Goal: Complete application form: Complete application form

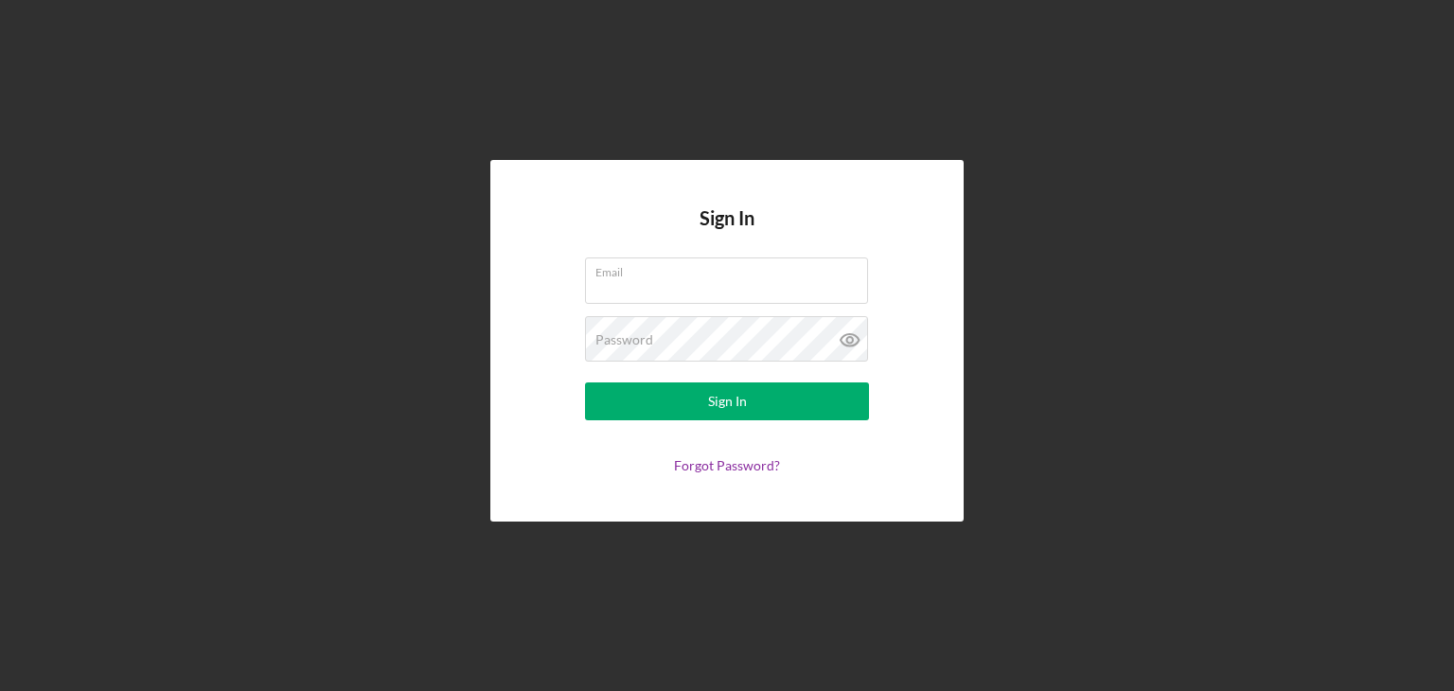
type input "[EMAIL_ADDRESS][DOMAIN_NAME]"
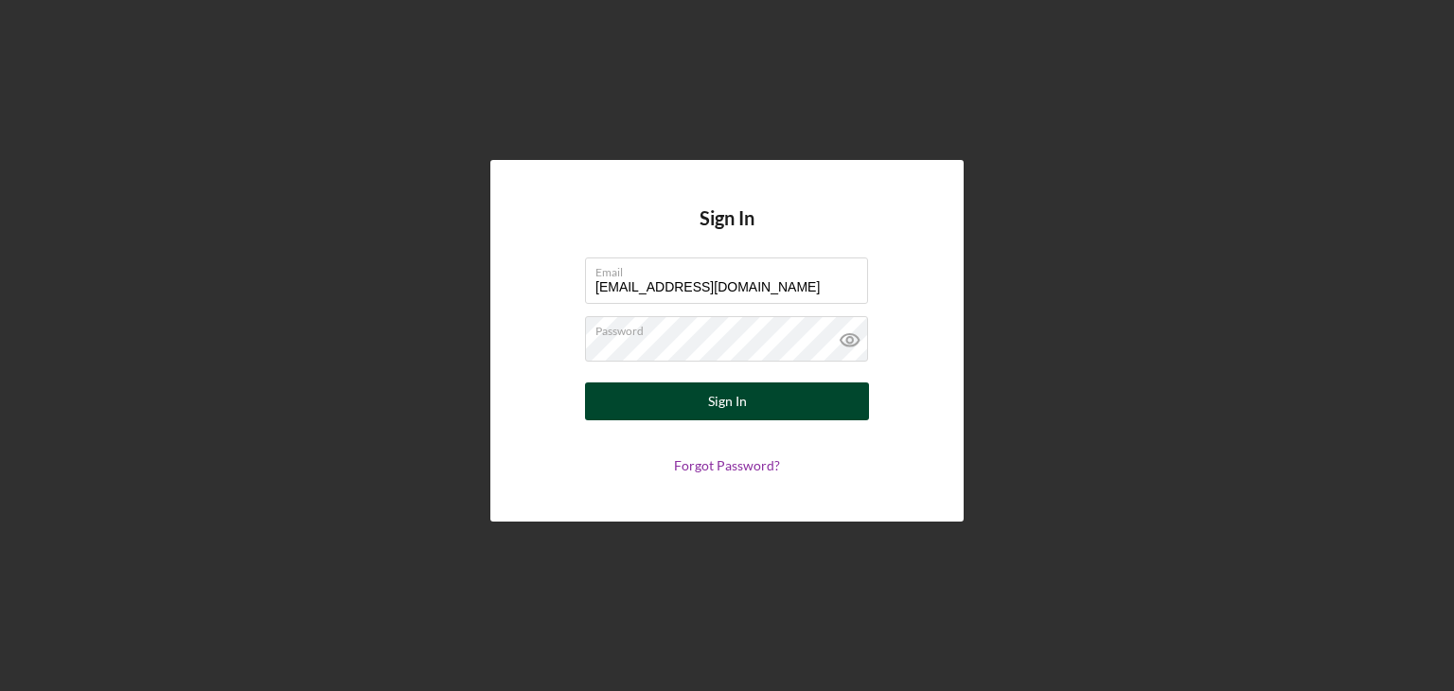
click at [723, 406] on div "Sign In" at bounding box center [727, 401] width 39 height 38
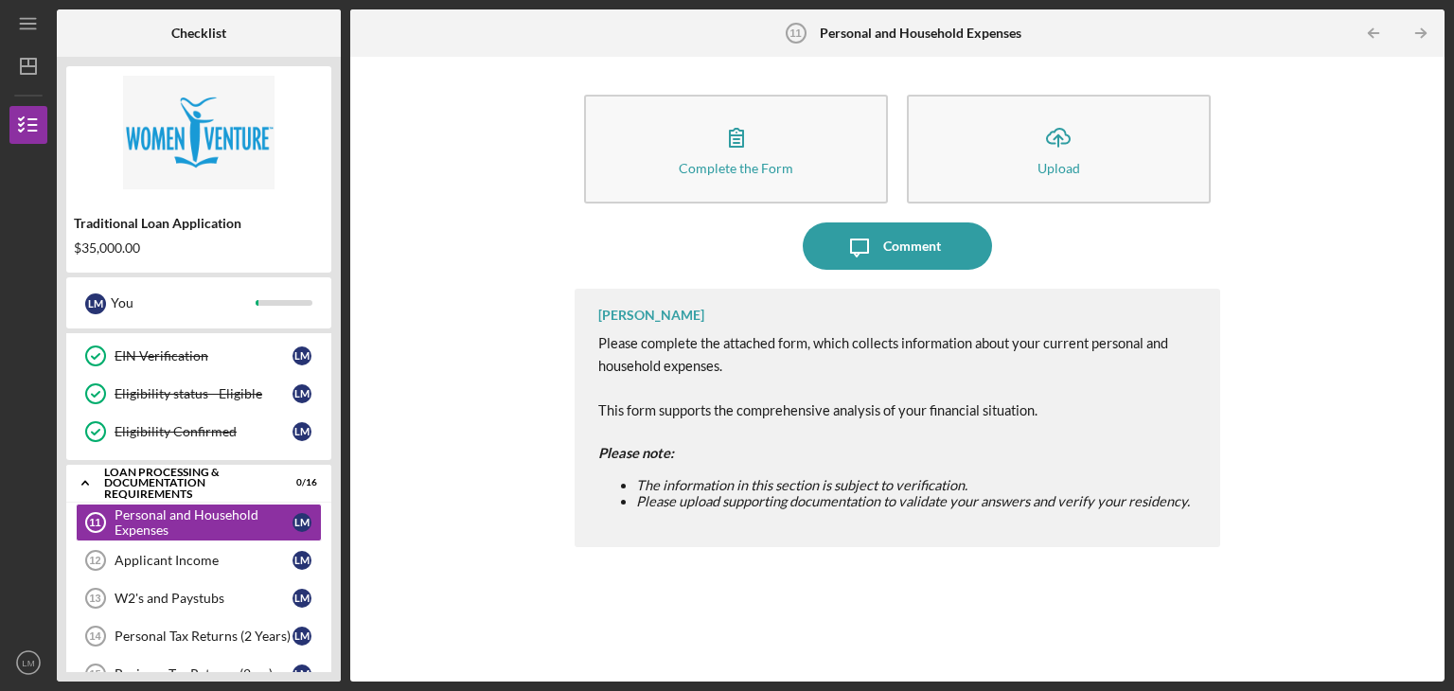
scroll to position [192, 0]
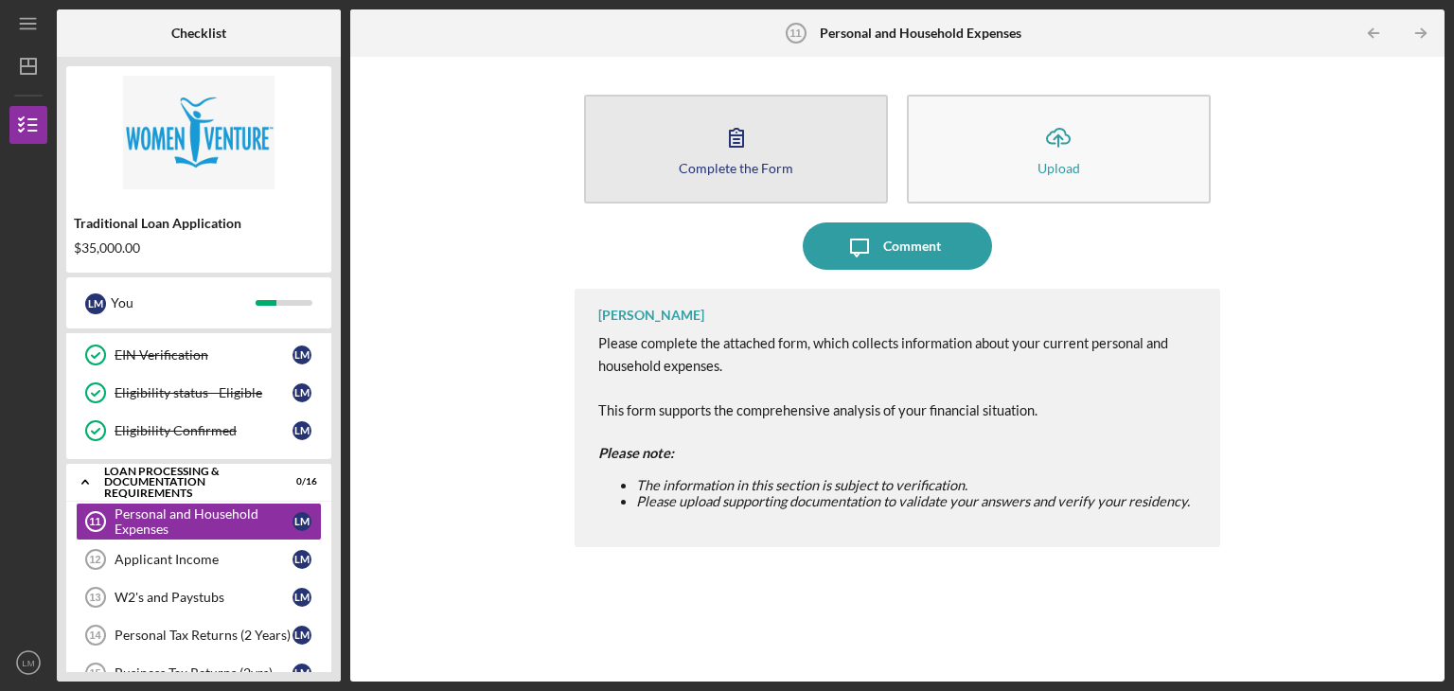
click at [738, 150] on icon "button" at bounding box center [736, 137] width 47 height 47
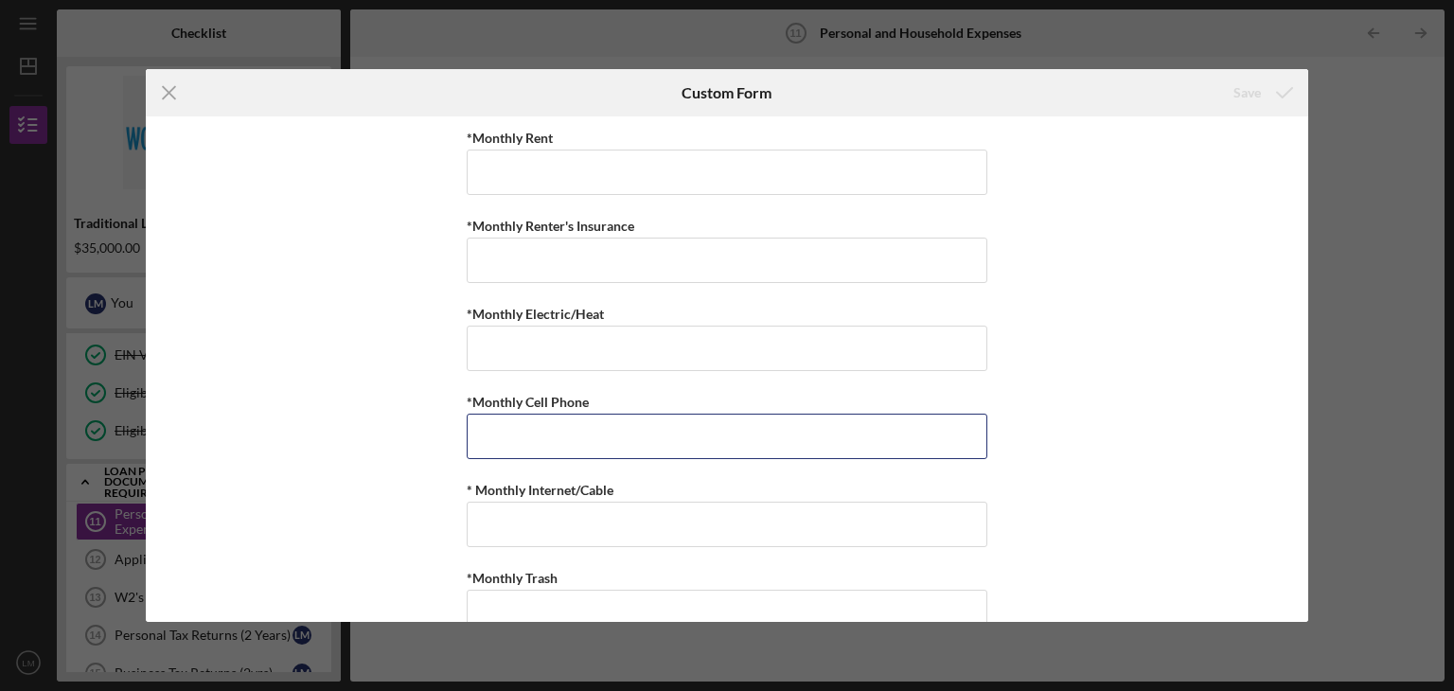
type input "$."
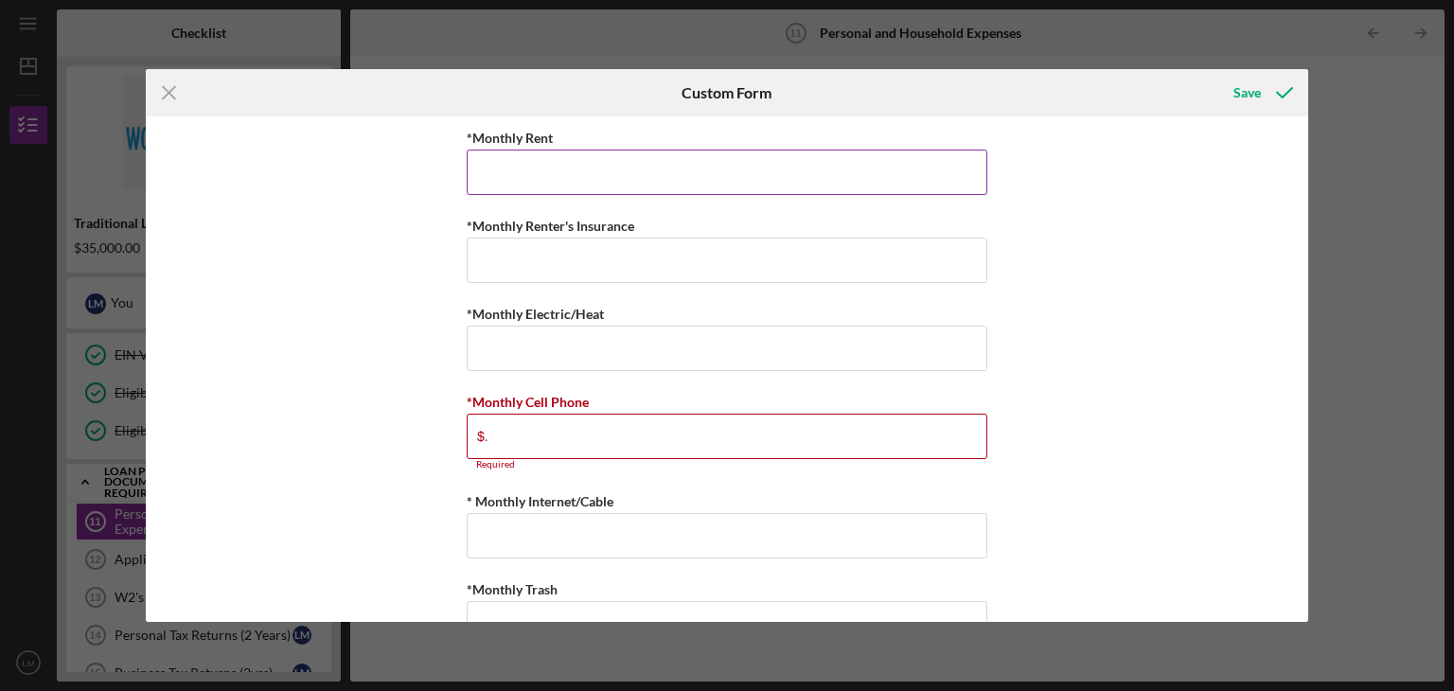
click at [522, 171] on input "*Monthly Rent" at bounding box center [727, 172] width 520 height 45
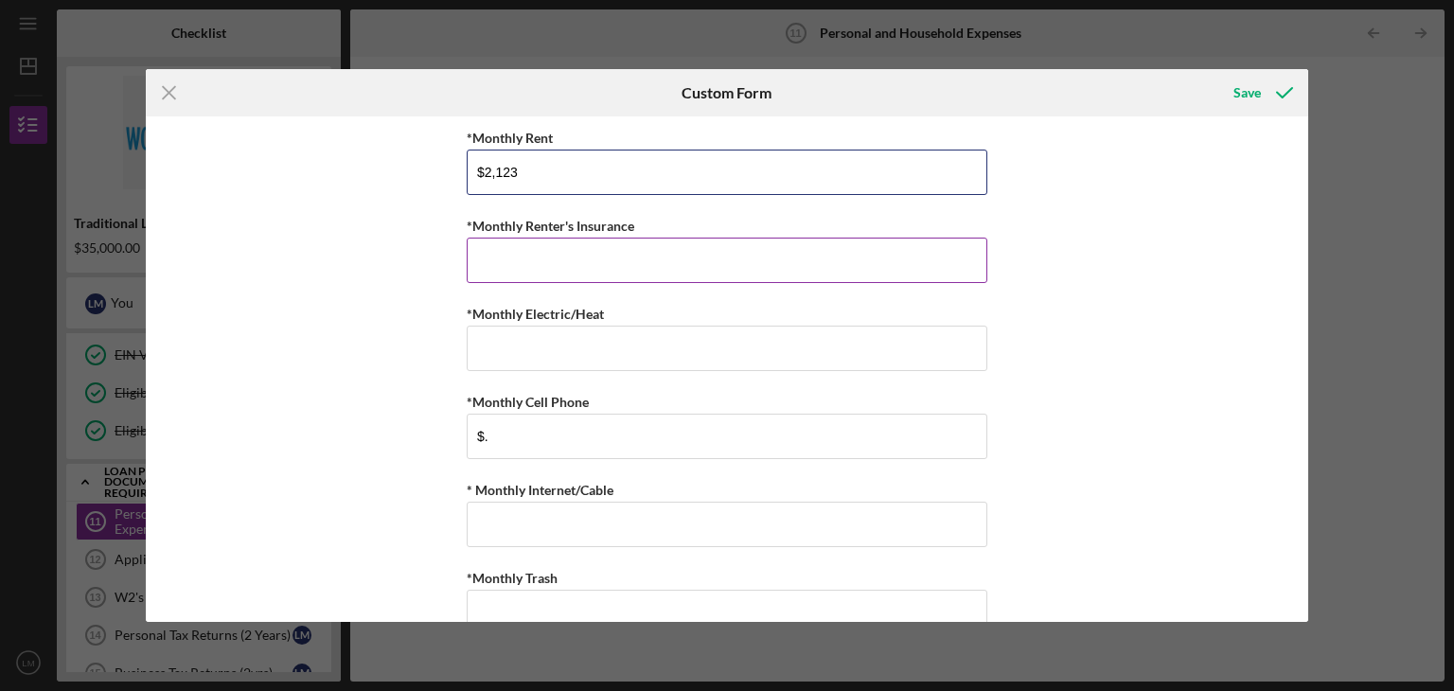
type input "$2,123"
click at [496, 260] on input "*Monthly Renter's Insurance" at bounding box center [727, 260] width 520 height 45
type input "$0"
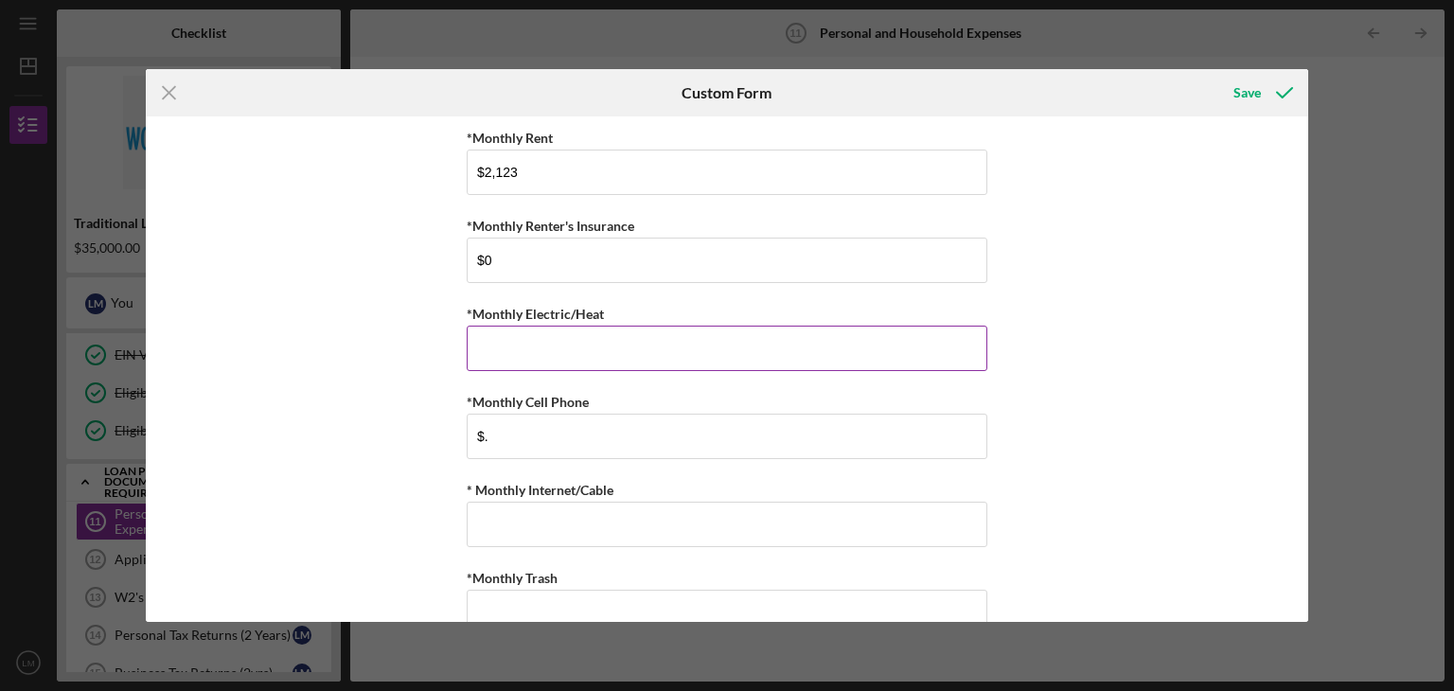
click at [489, 346] on input "*Monthly Electric/Heat" at bounding box center [727, 348] width 520 height 45
type input "$100"
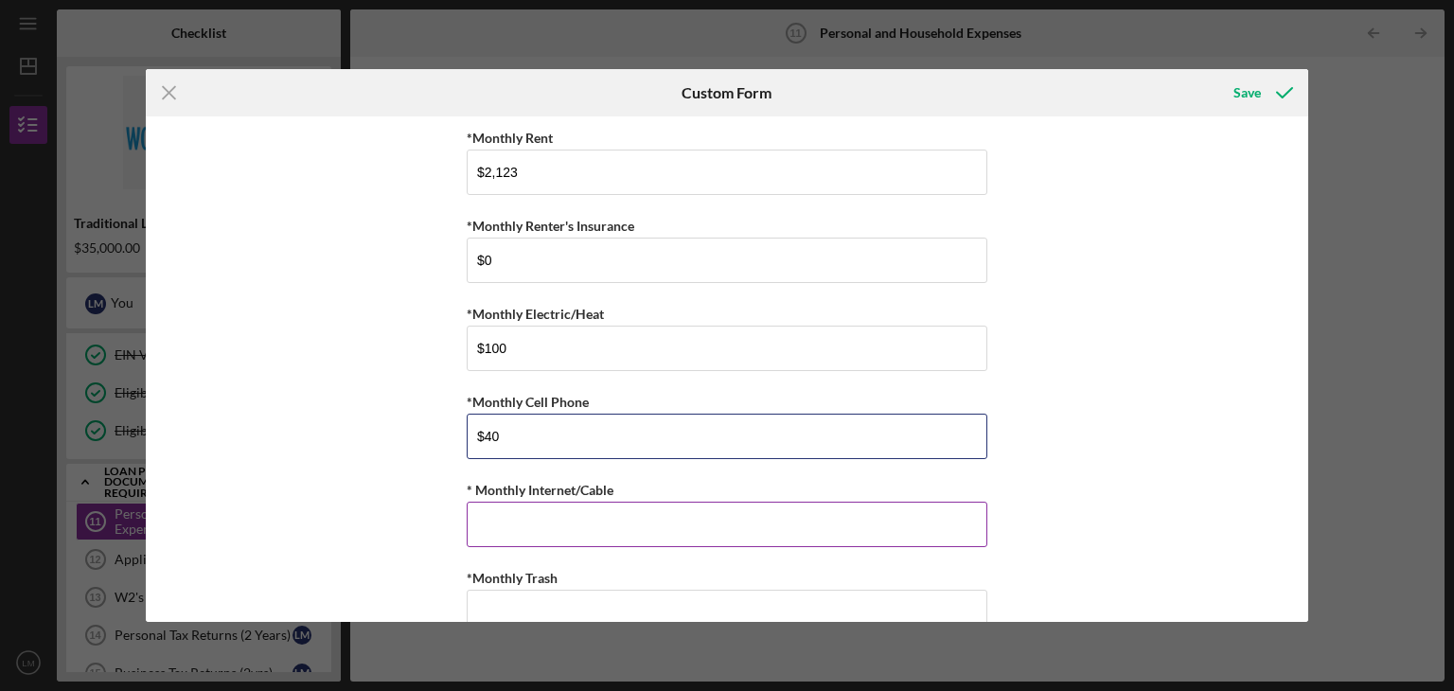
type input "$40"
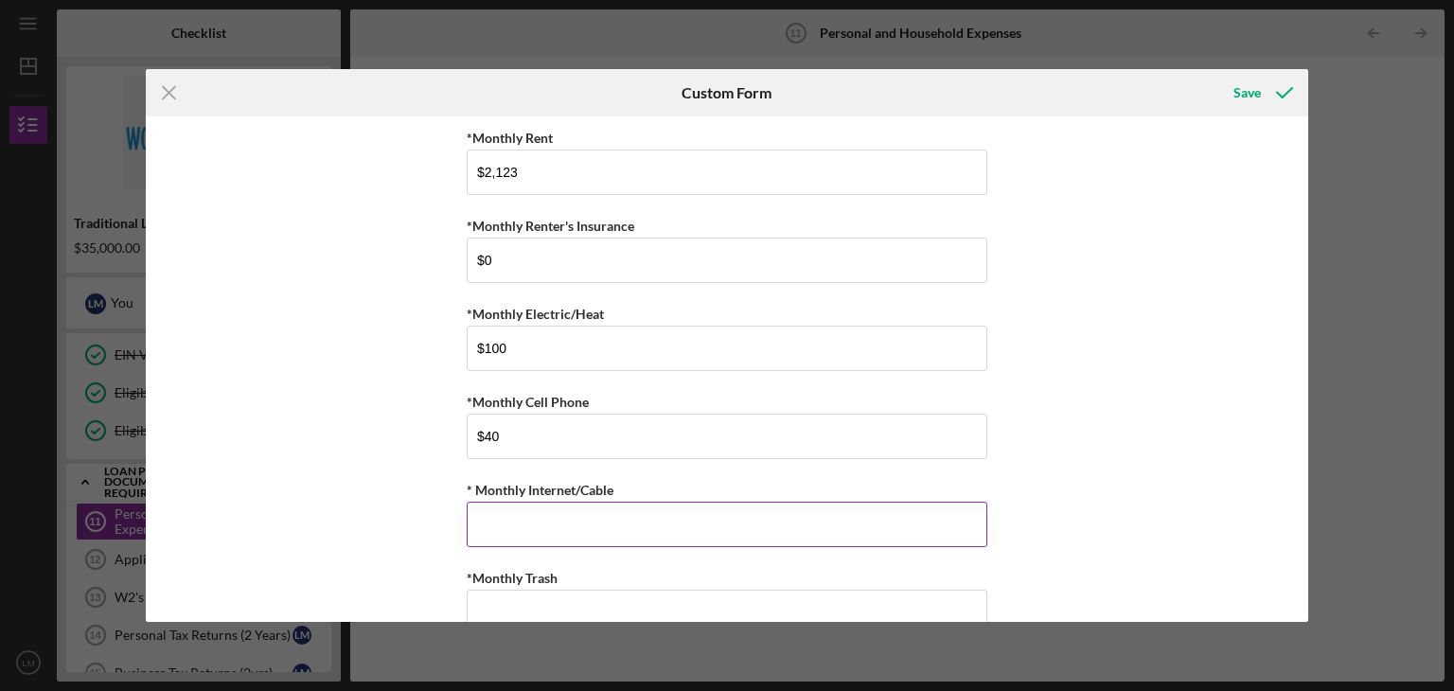
click at [495, 525] on input "* Monthly Internet/Cable" at bounding box center [727, 524] width 520 height 45
type input "$50"
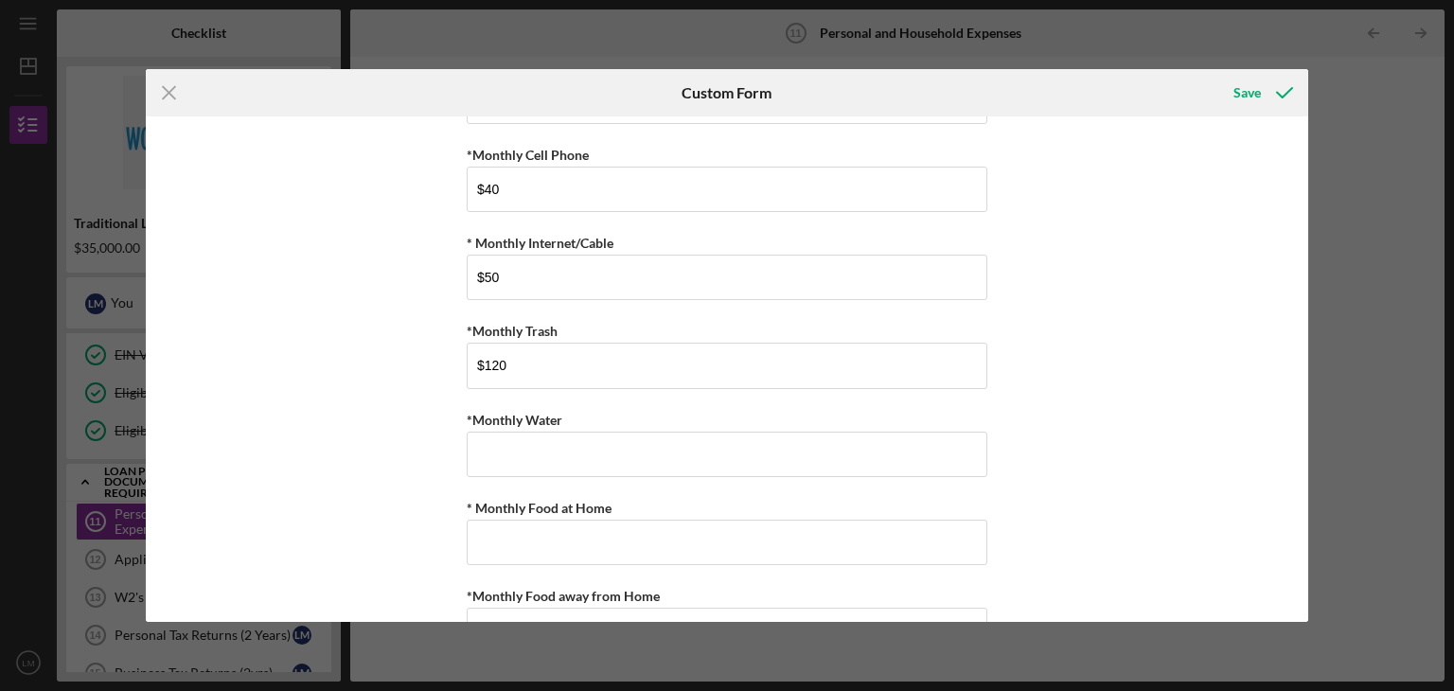
scroll to position [279, 0]
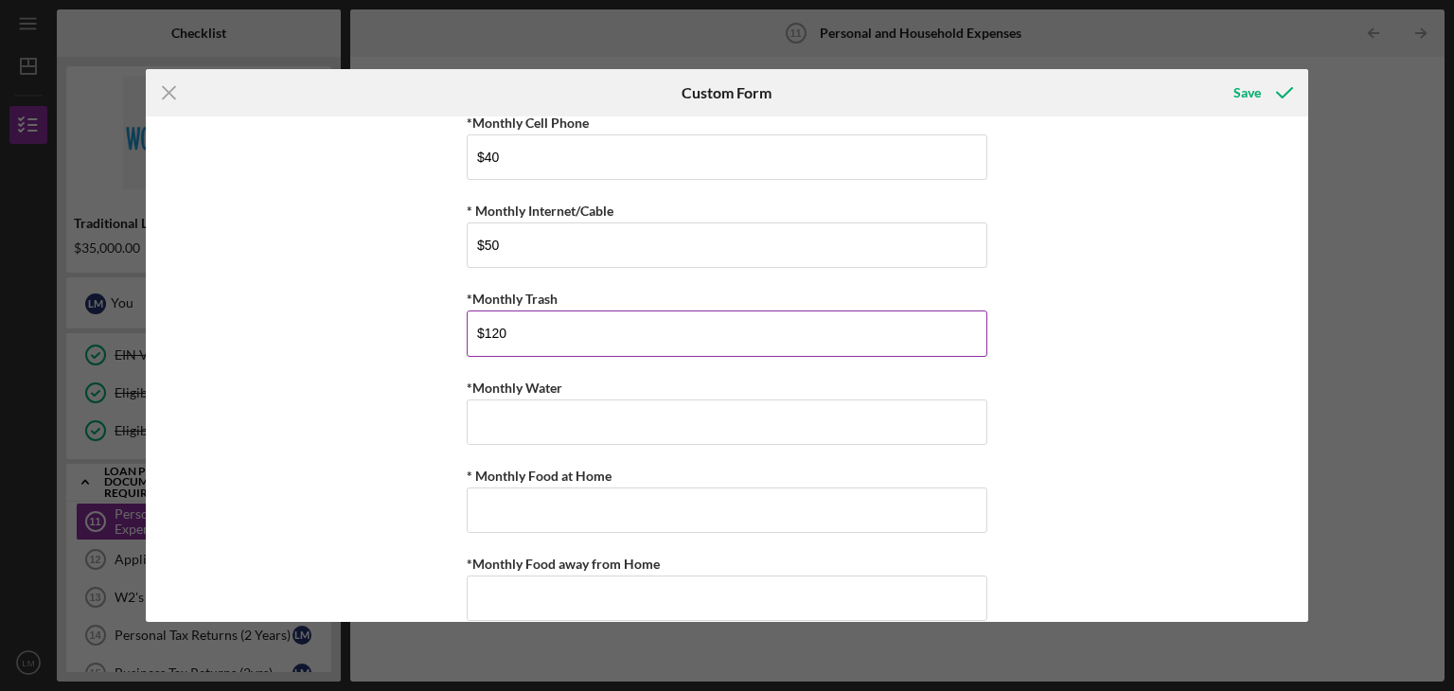
click at [503, 332] on input "$120" at bounding box center [727, 332] width 520 height 45
type input "$1"
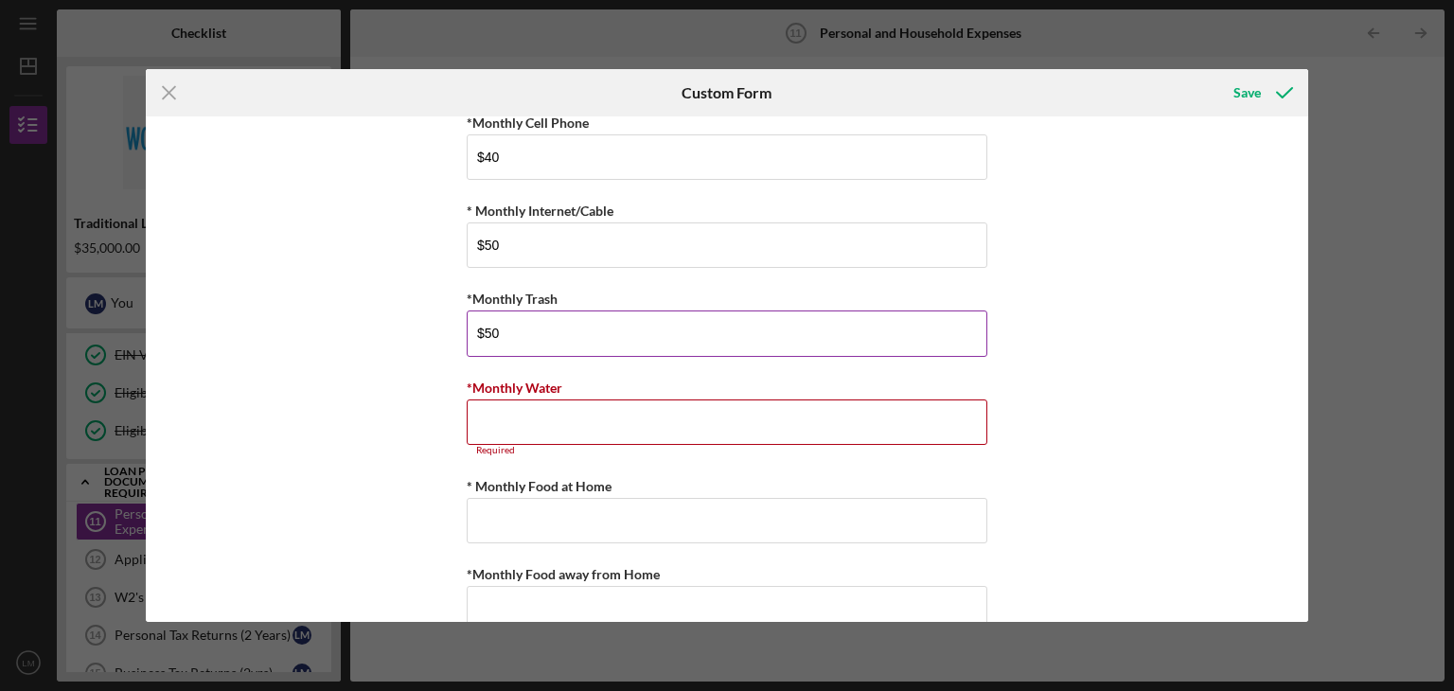
click at [498, 330] on input "$50" at bounding box center [727, 332] width 520 height 45
type input "$5"
type input "$75"
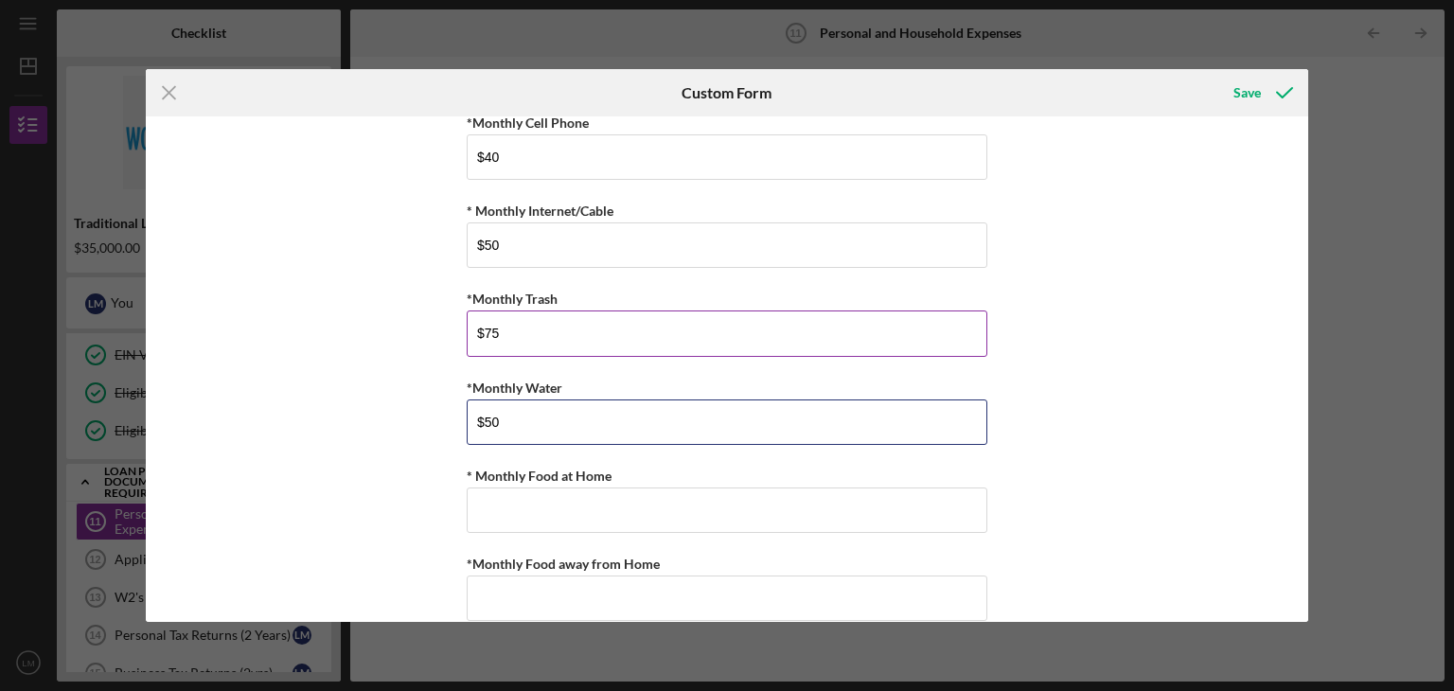
type input "$50"
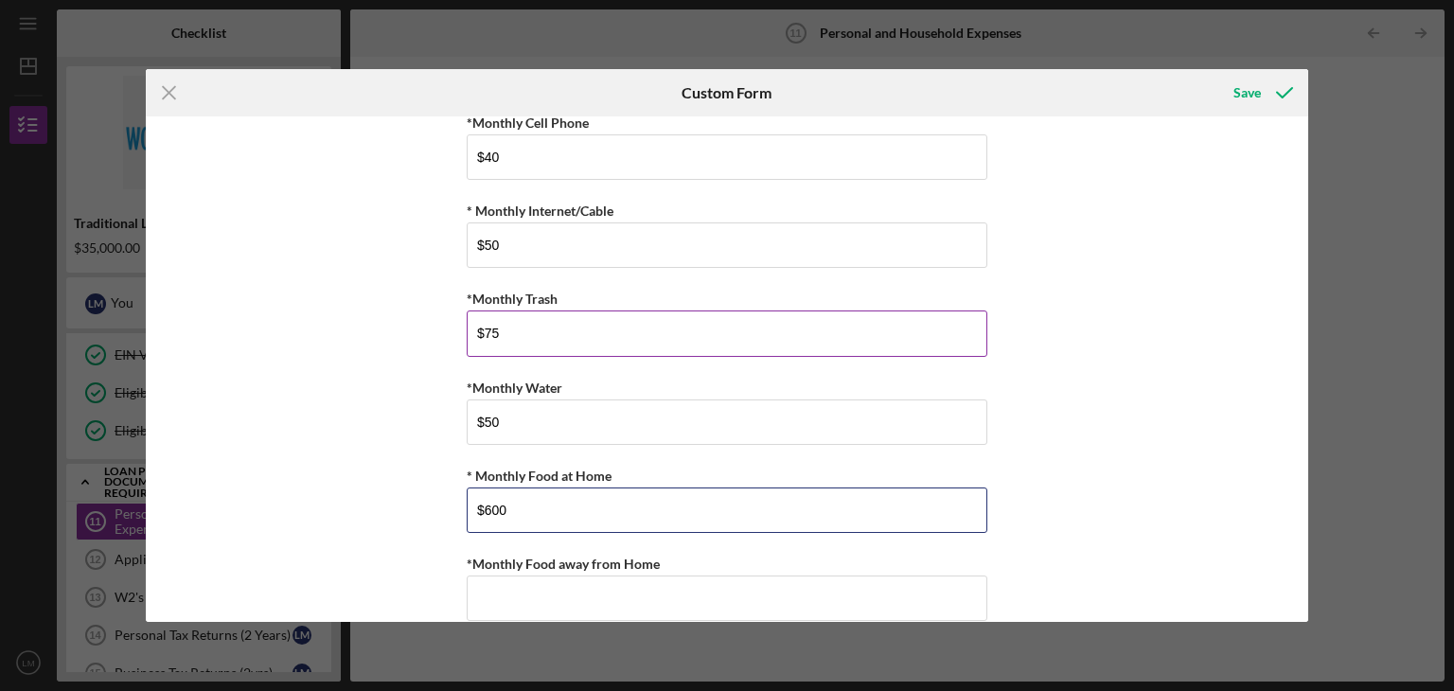
type input "$600"
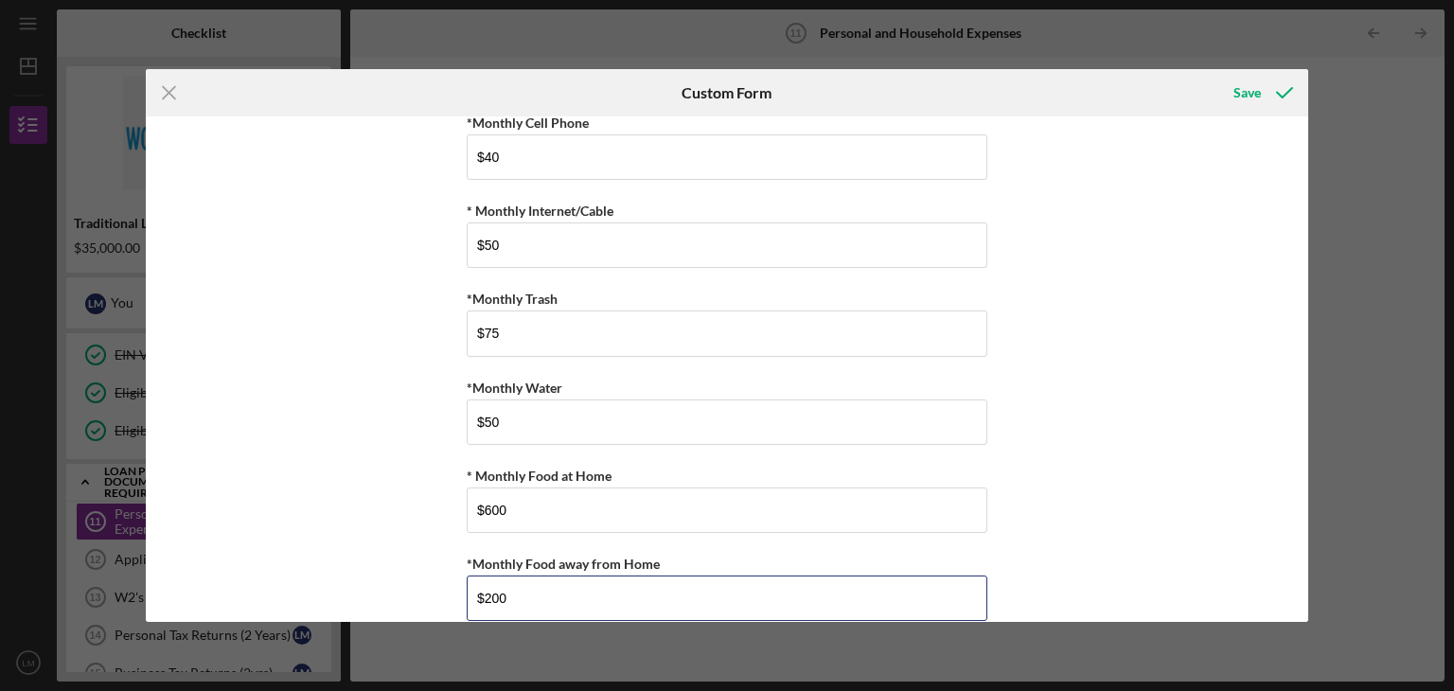
type input "$200"
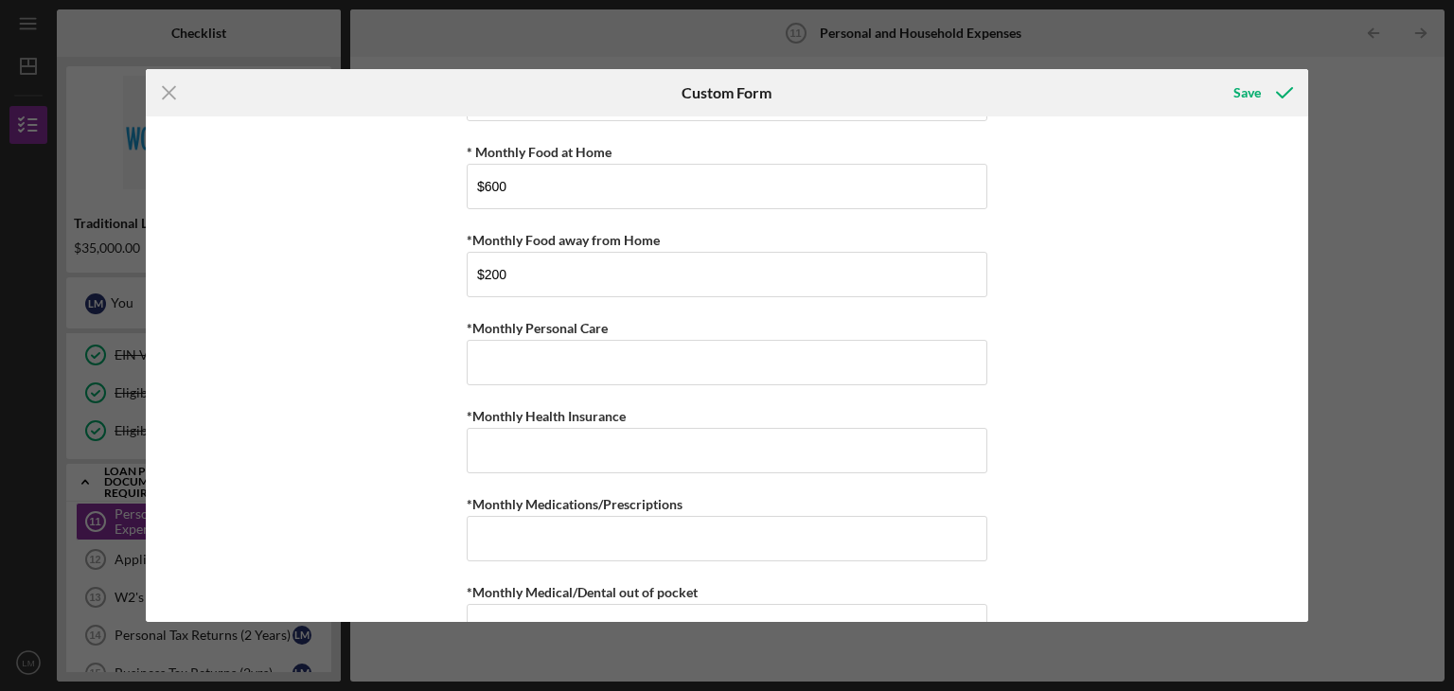
scroll to position [620, 0]
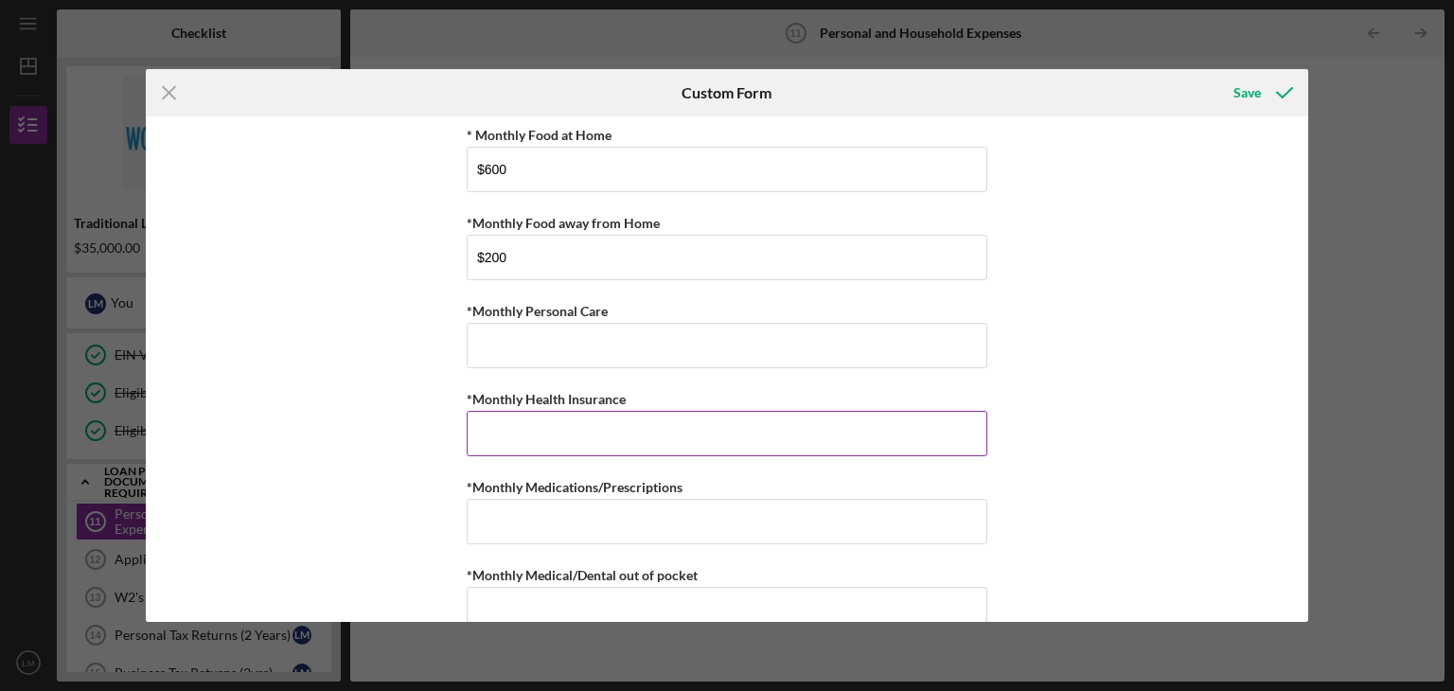
click at [491, 426] on input "*Monthly Health Insurance" at bounding box center [727, 433] width 520 height 45
type input "$234"
click at [495, 592] on input "*Monthly Medical/Dental out of pocket" at bounding box center [727, 609] width 520 height 45
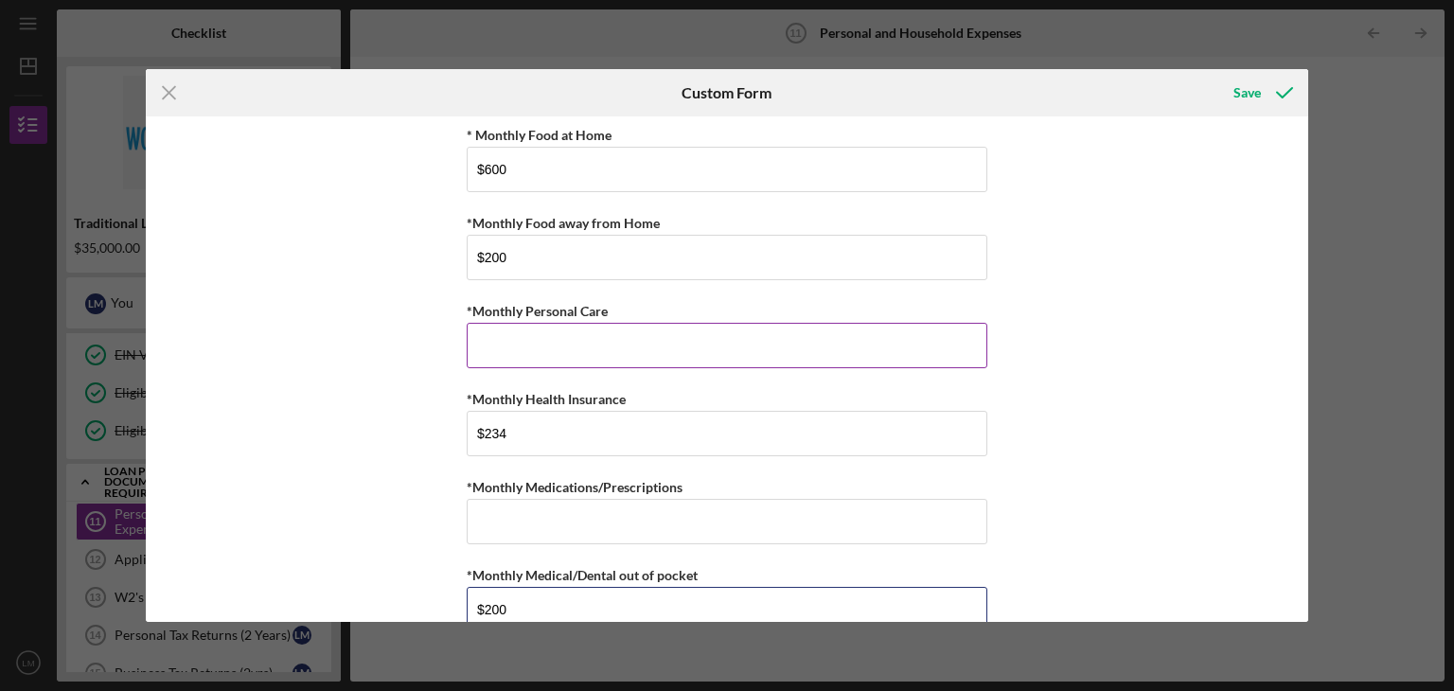
type input "$200"
click at [498, 338] on input "*Monthly Personal Care" at bounding box center [727, 345] width 520 height 45
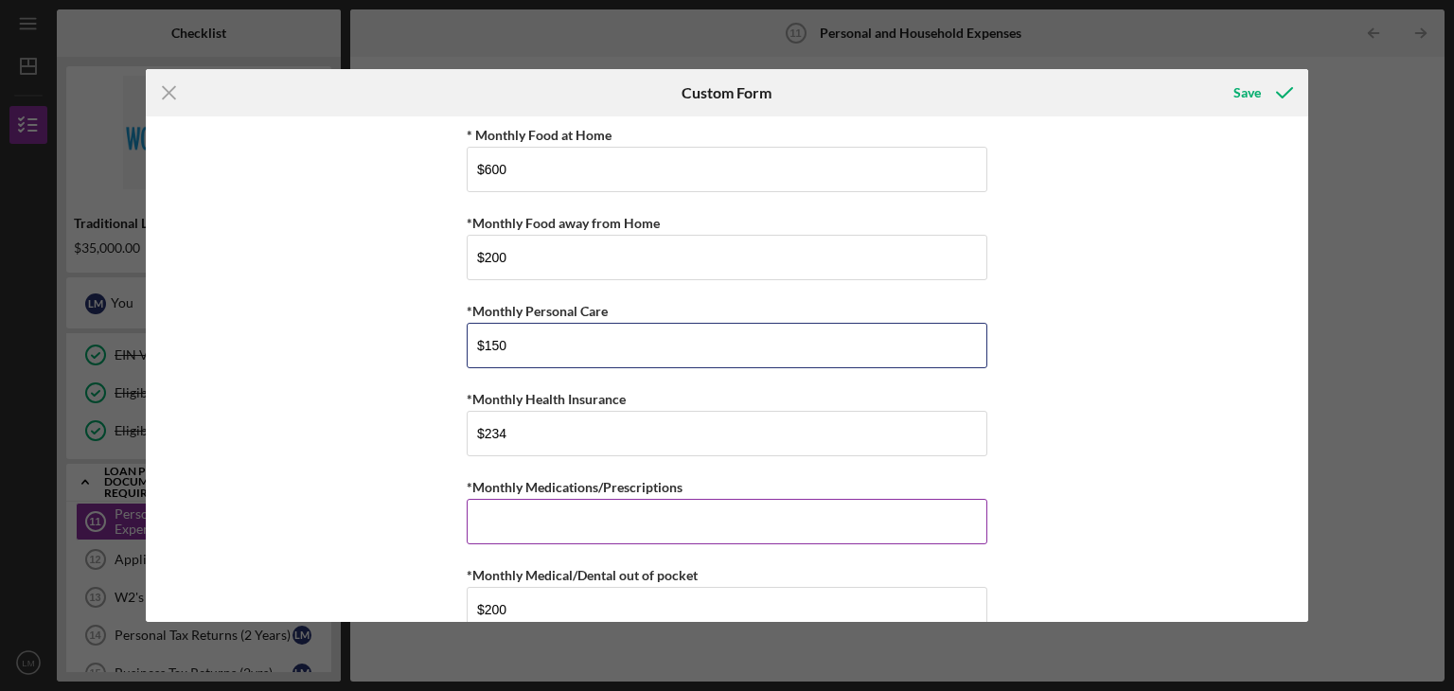
type input "$150"
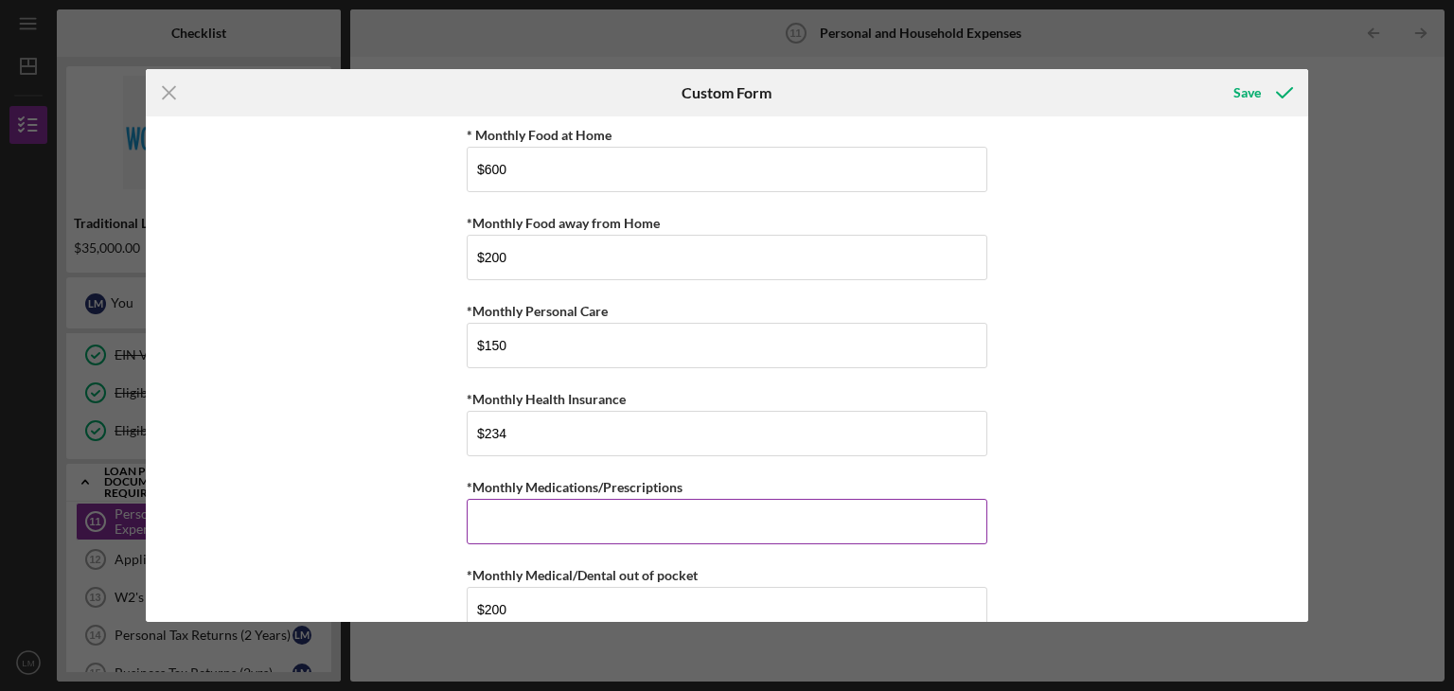
click at [489, 518] on input "*Monthly Medications/Prescriptions" at bounding box center [727, 521] width 520 height 45
type input "$0"
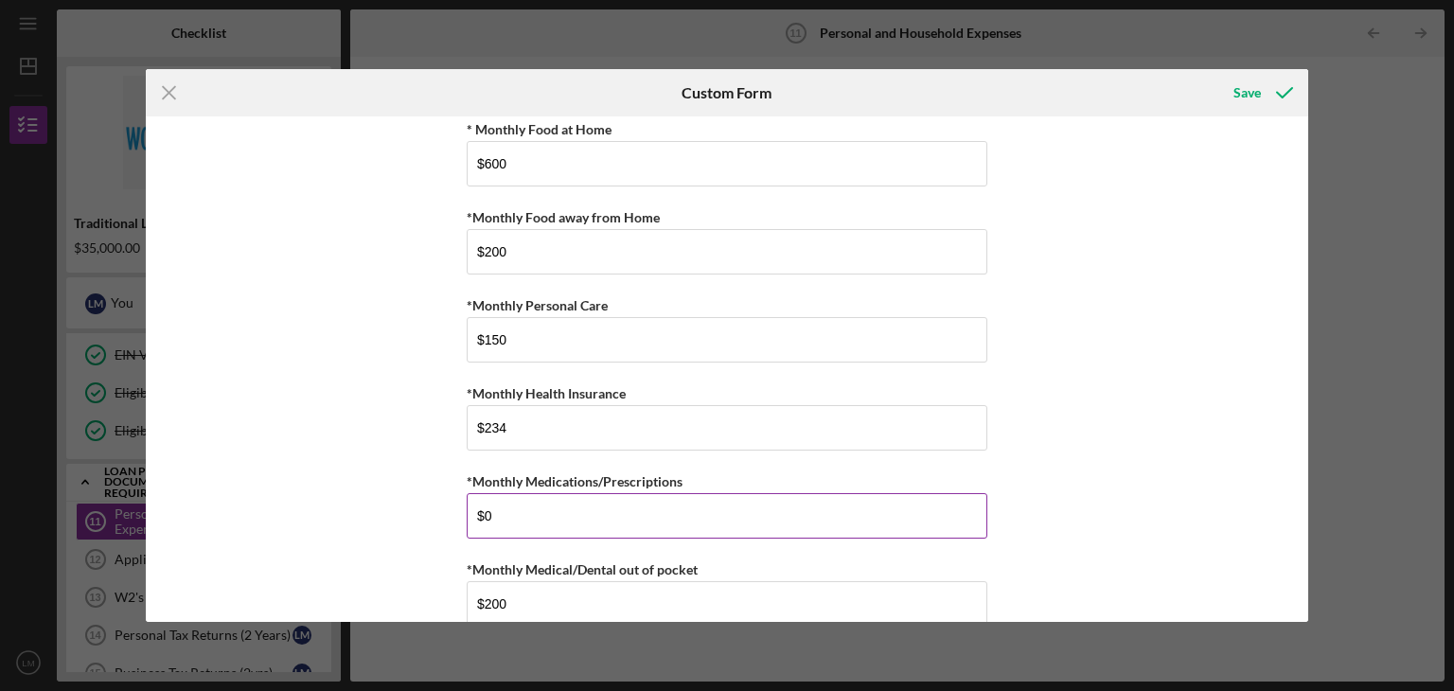
scroll to position [943, 0]
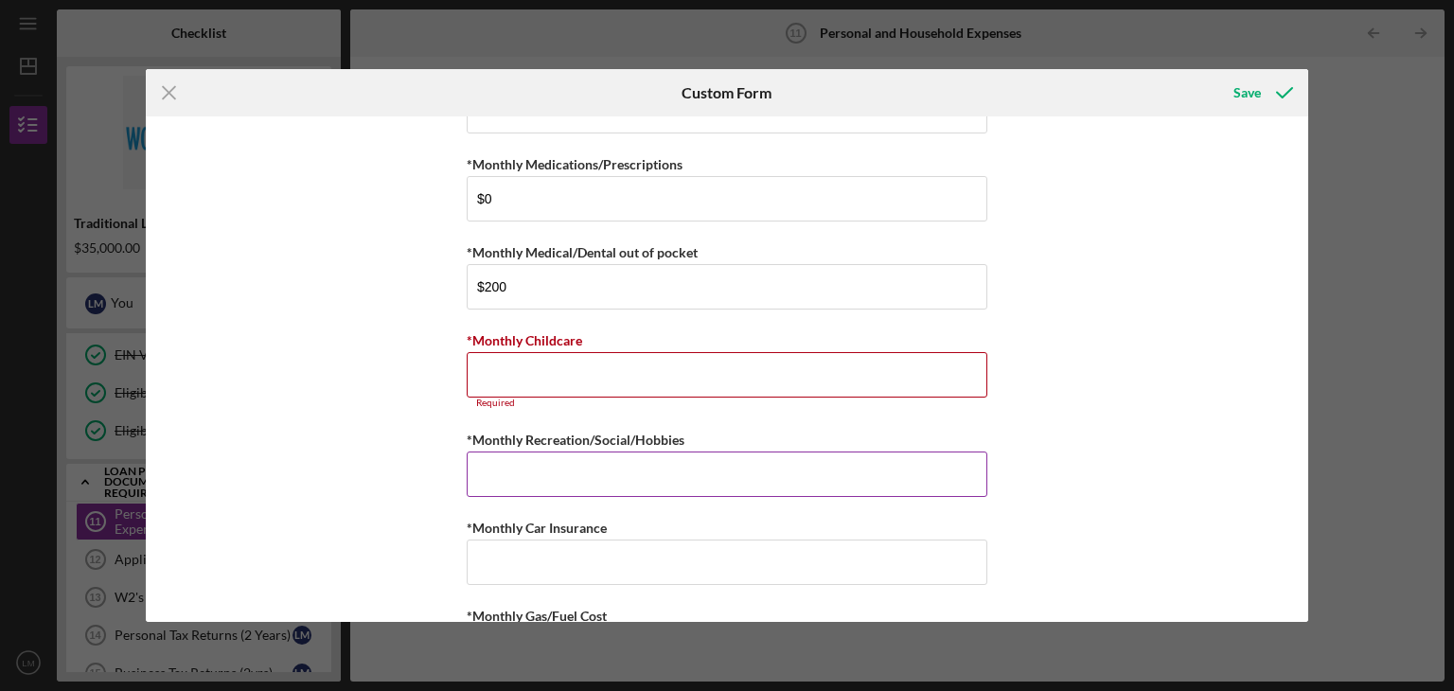
click at [488, 455] on input "*Monthly Recreation/Social/Hobbies" at bounding box center [727, 473] width 520 height 45
type input "$200"
click at [496, 549] on input "*Monthly Car Insurance" at bounding box center [727, 561] width 520 height 45
type input "$62"
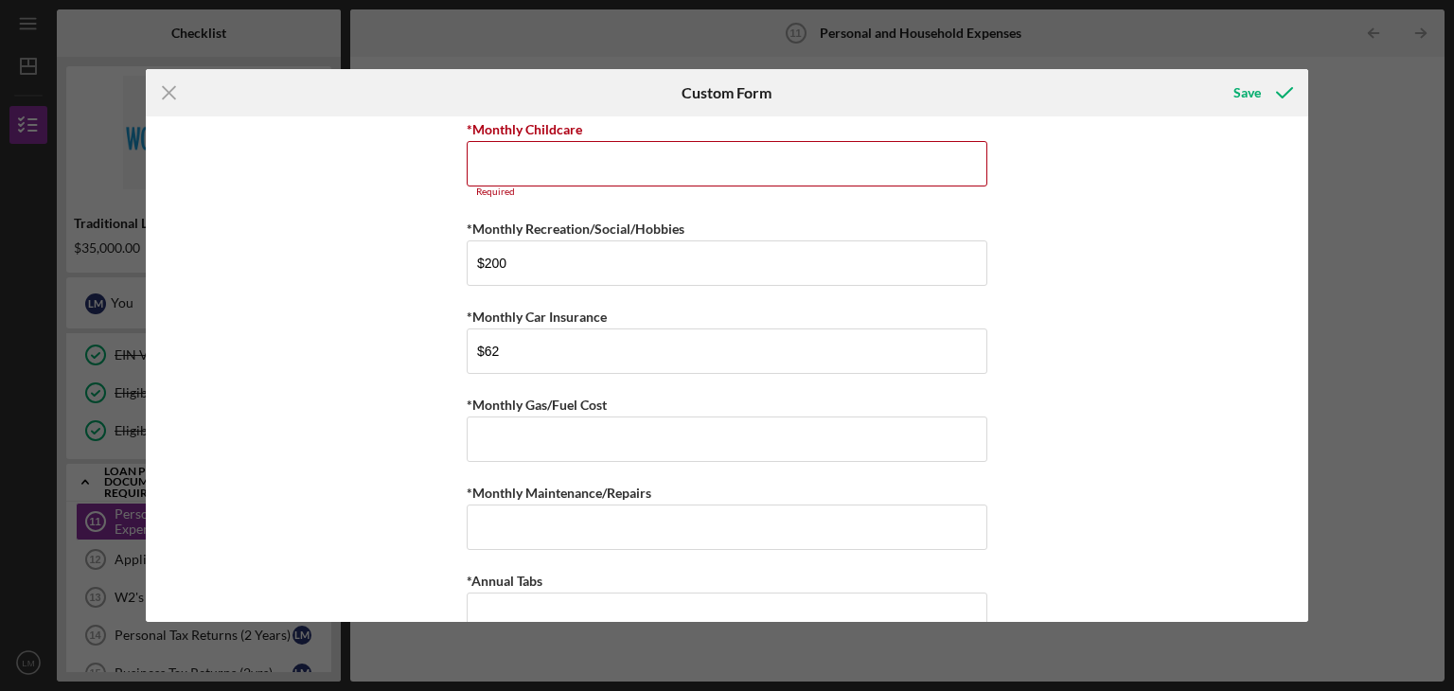
scroll to position [1170, 0]
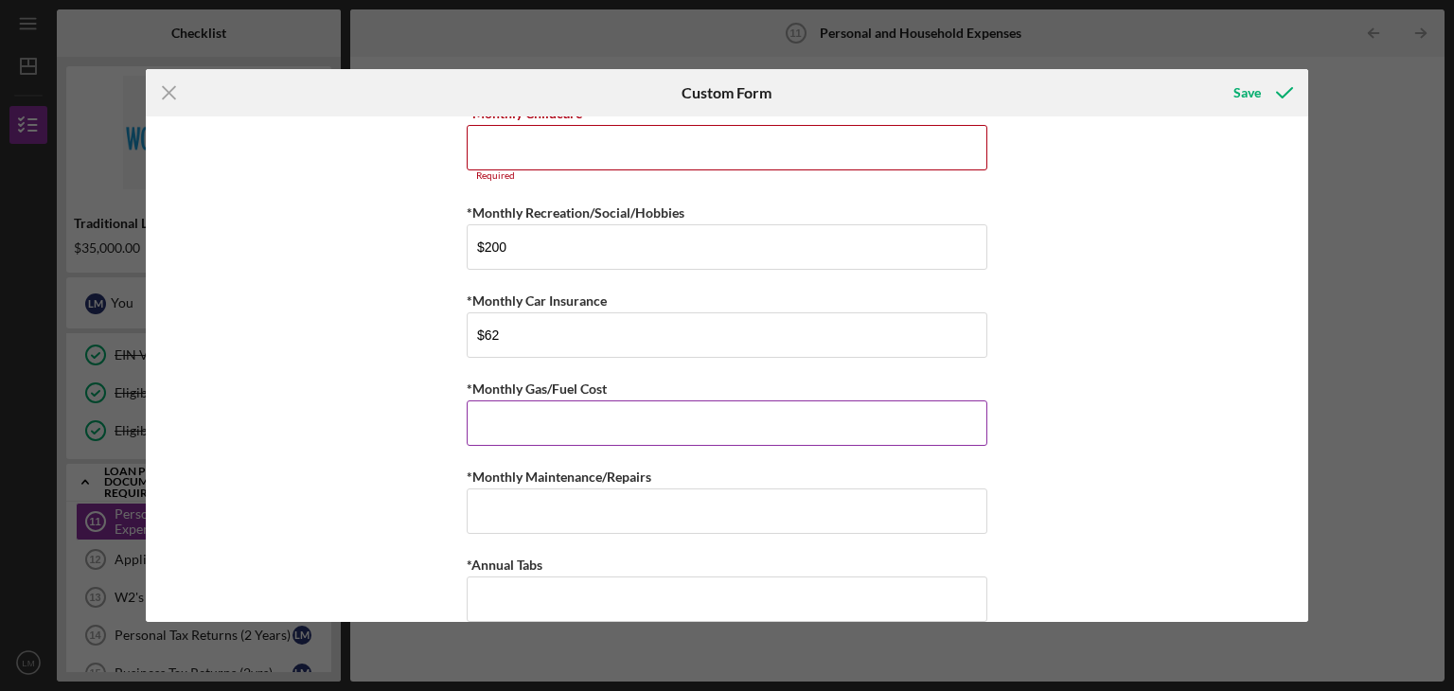
click at [515, 421] on input "*Monthly Gas/Fuel Cost" at bounding box center [727, 422] width 520 height 45
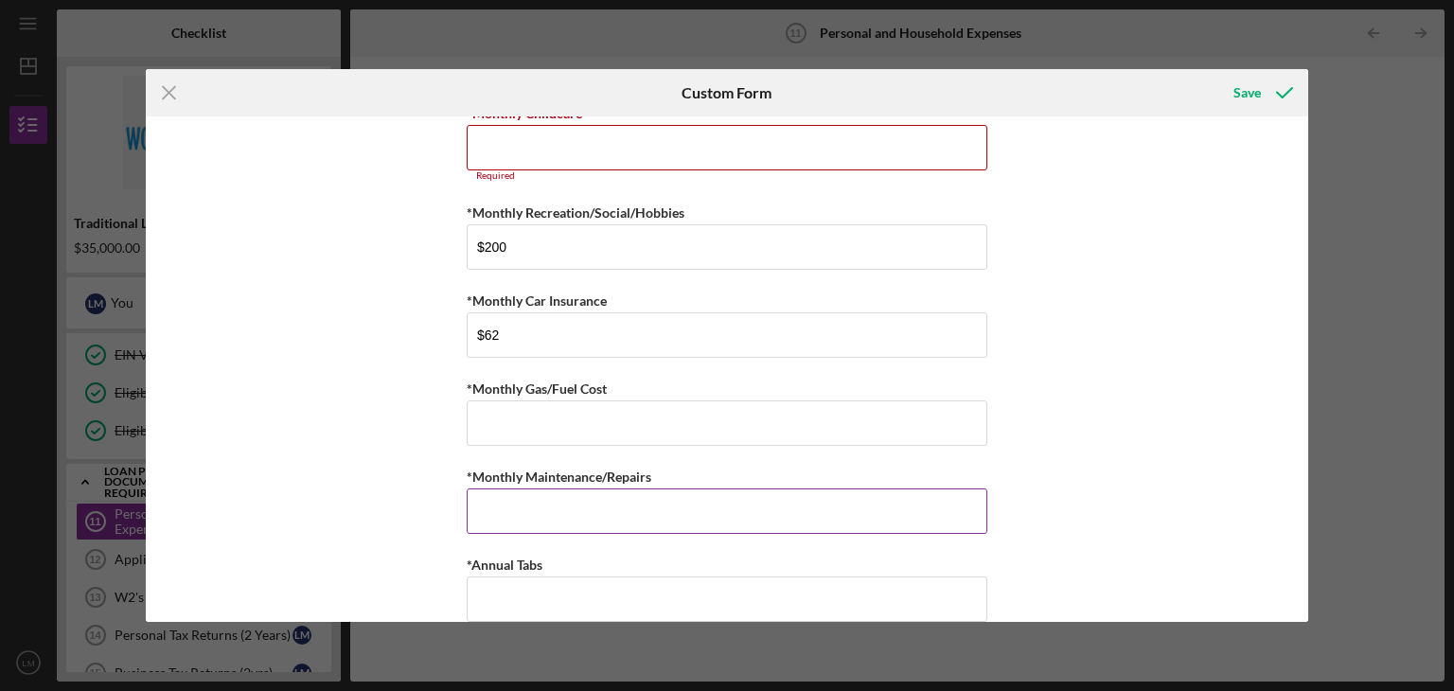
click at [494, 507] on input "*Monthly Maintenance/Repairs" at bounding box center [727, 510] width 520 height 45
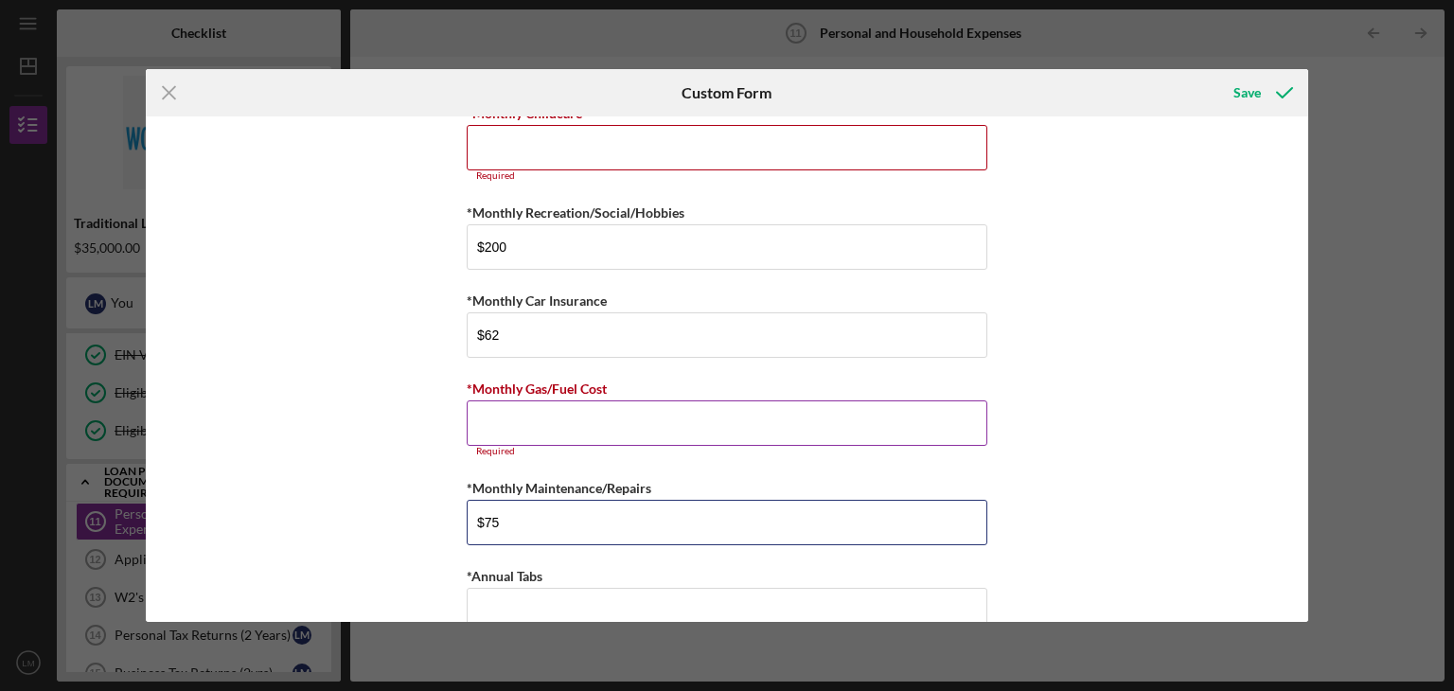
type input "$75"
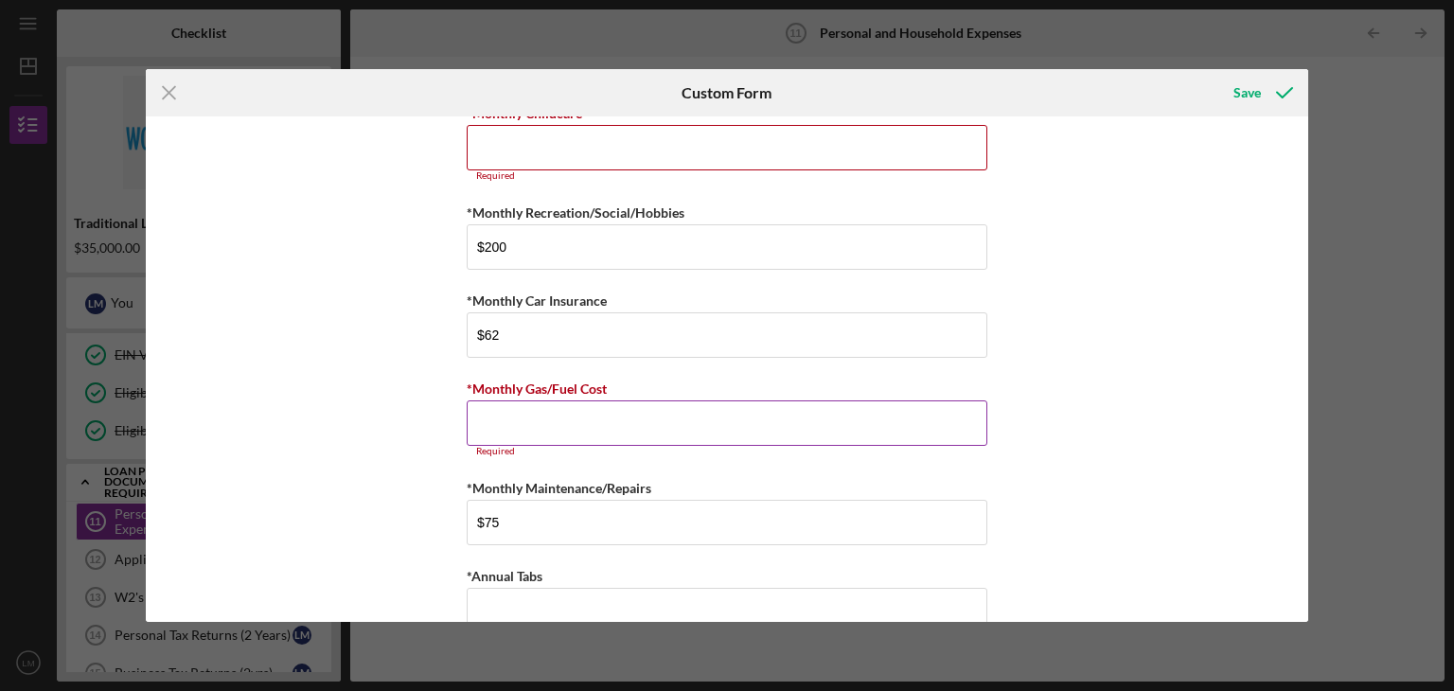
click at [495, 410] on input "*Monthly Gas/Fuel Cost" at bounding box center [727, 422] width 520 height 45
click at [503, 240] on input "$200" at bounding box center [727, 246] width 520 height 45
type input "$2"
type input "$300"
click at [488, 414] on input "*Monthly Gas/Fuel Cost" at bounding box center [727, 422] width 520 height 45
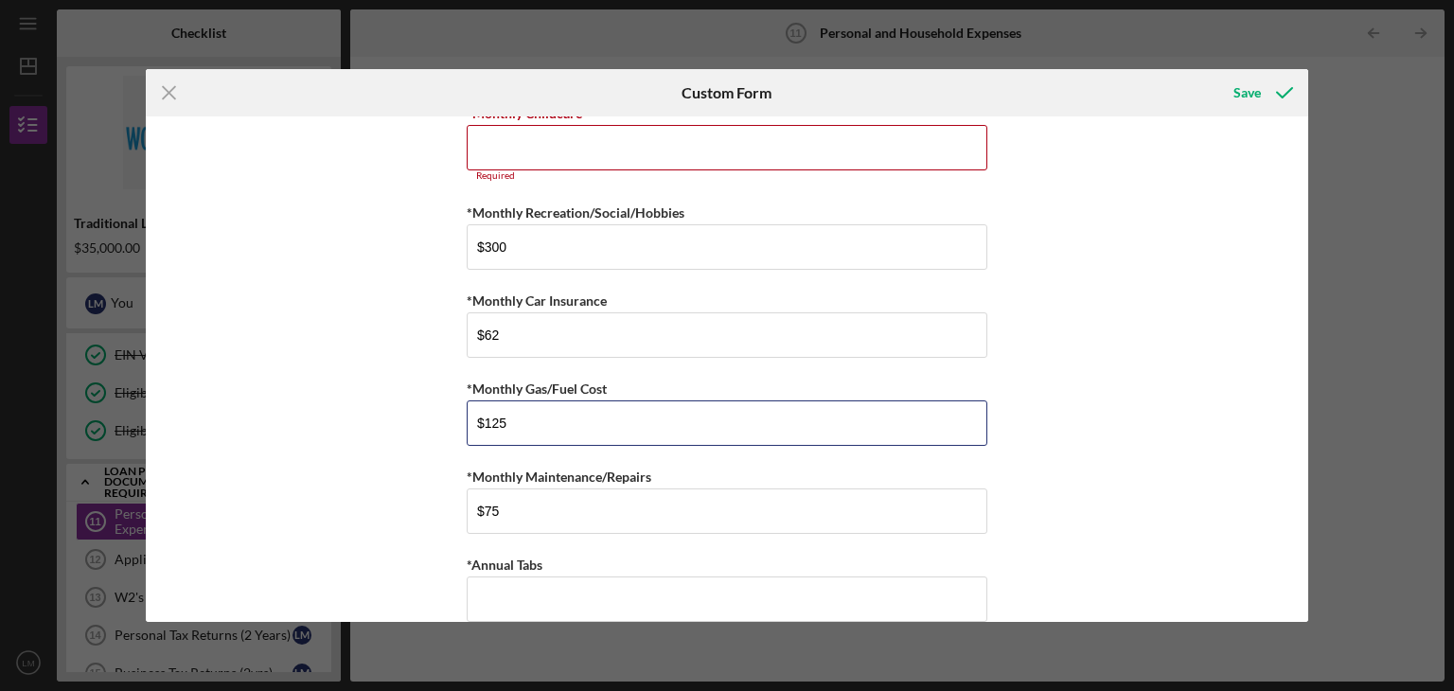
type input "$125"
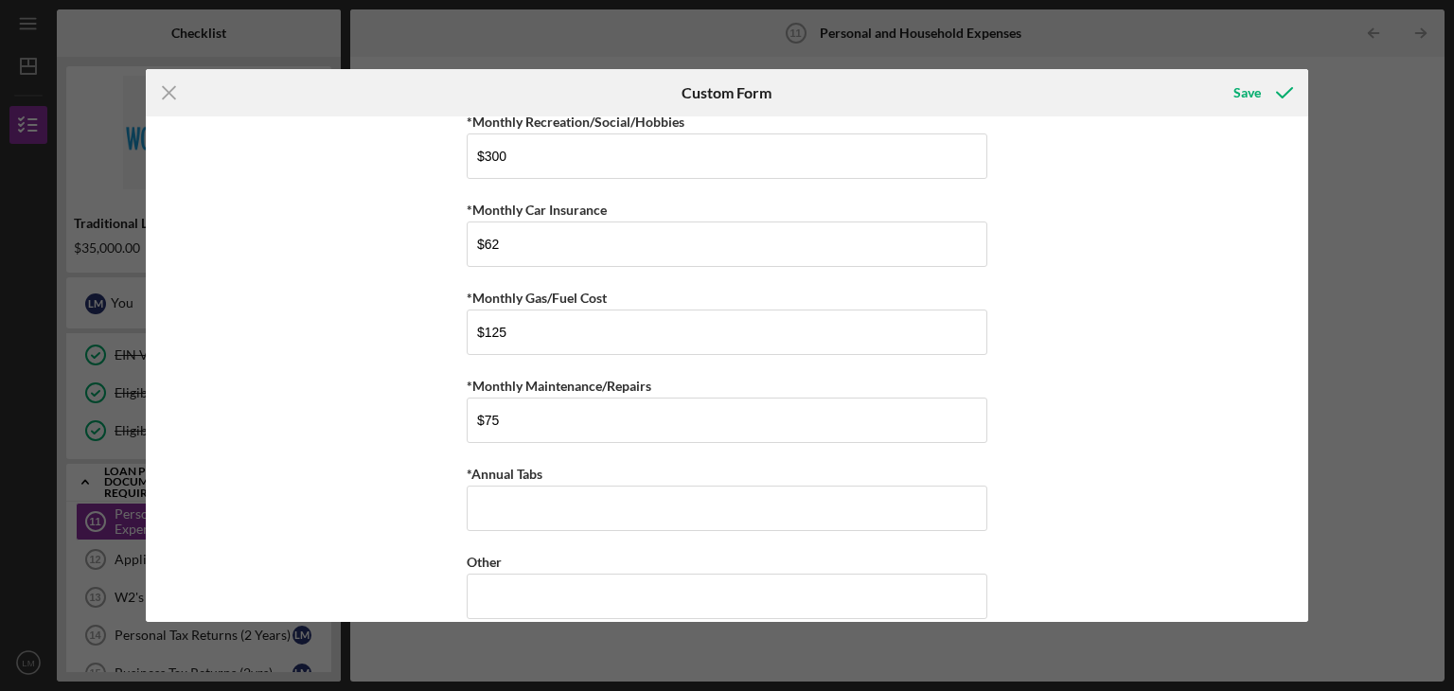
scroll to position [1279, 0]
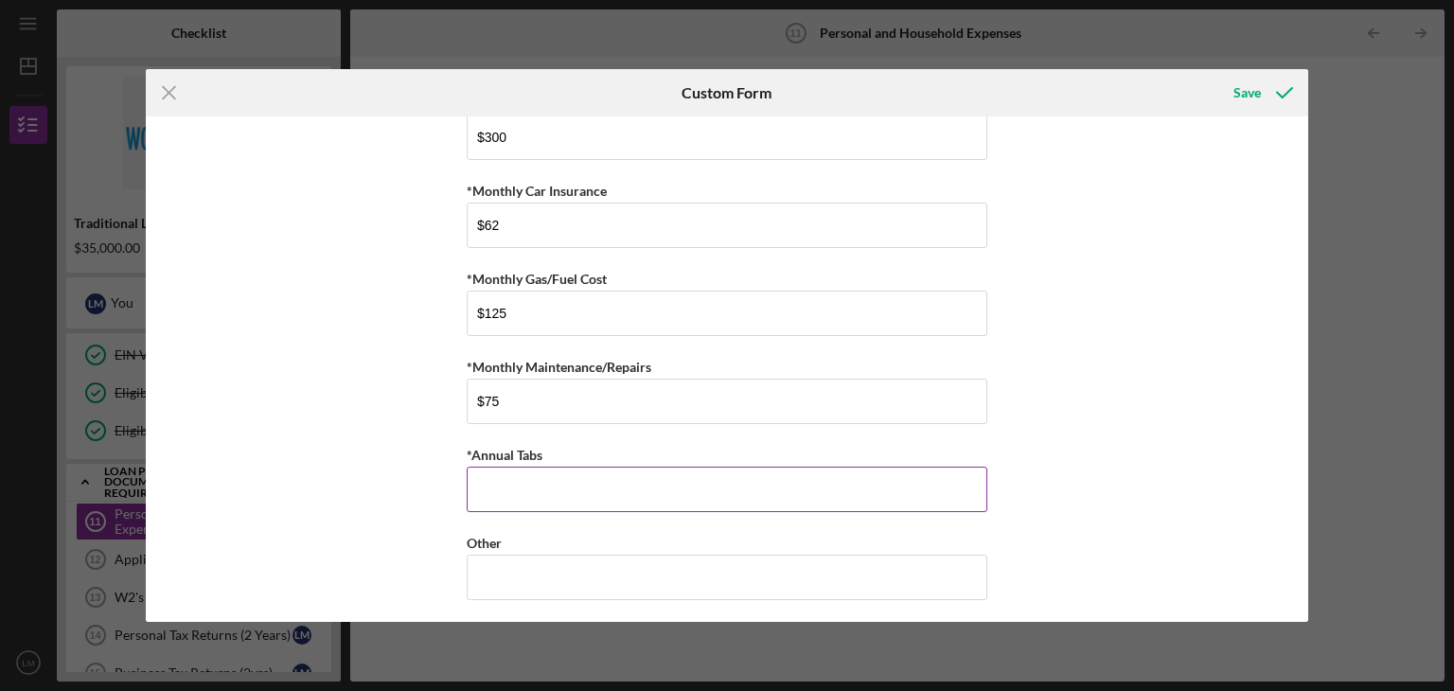
click at [497, 474] on input "*Annual Tabs" at bounding box center [727, 489] width 520 height 45
type input "$60"
click at [481, 564] on input "Other" at bounding box center [727, 577] width 520 height 45
type input "$85 (Christmas sinking fund)"
click at [1240, 99] on div "Save" at bounding box center [1246, 93] width 27 height 38
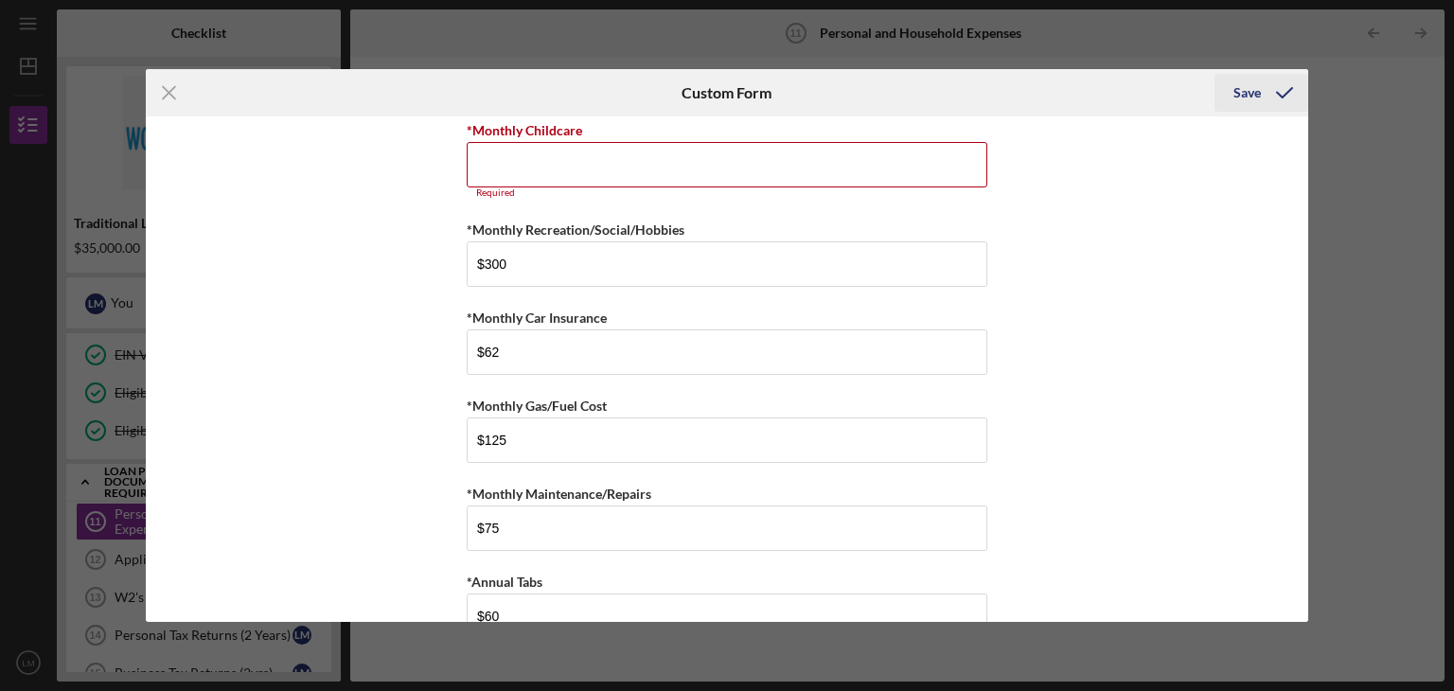
scroll to position [1150, 0]
click at [492, 160] on input "*Monthly Childcare" at bounding box center [727, 167] width 520 height 45
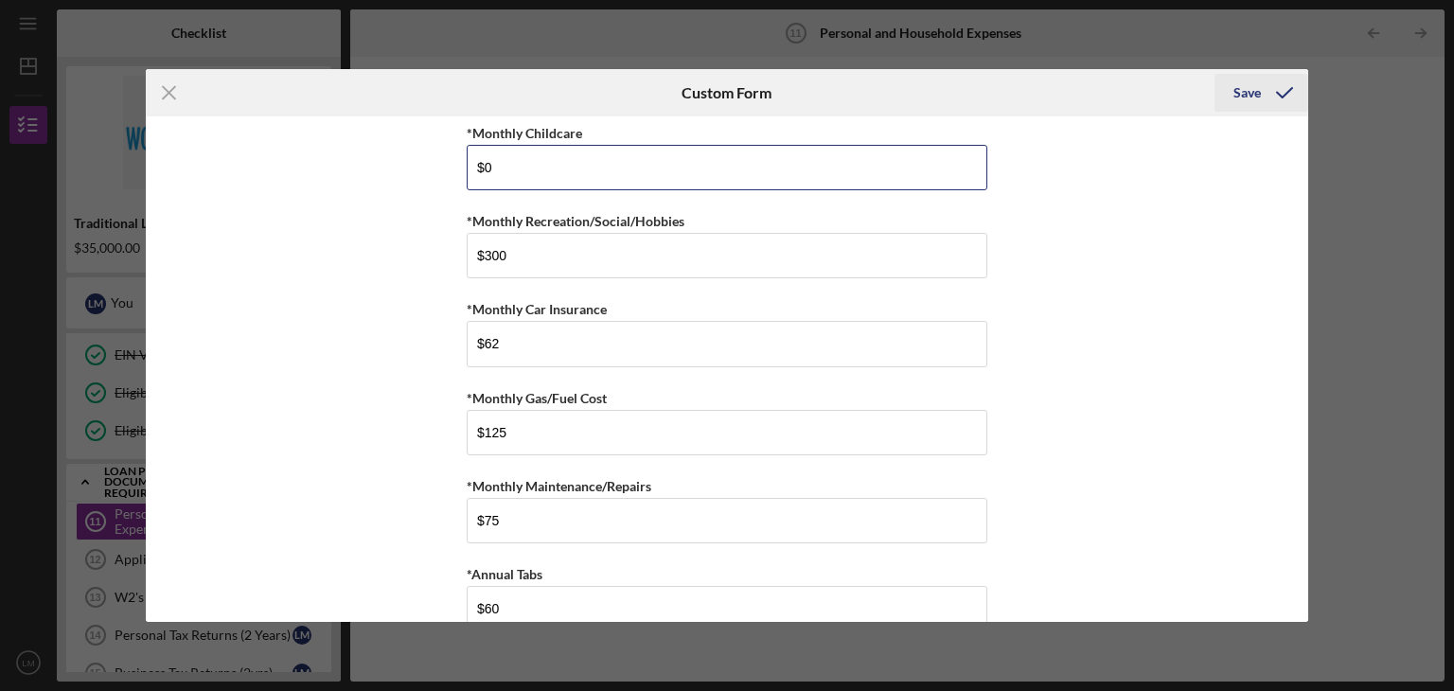
type input "$0"
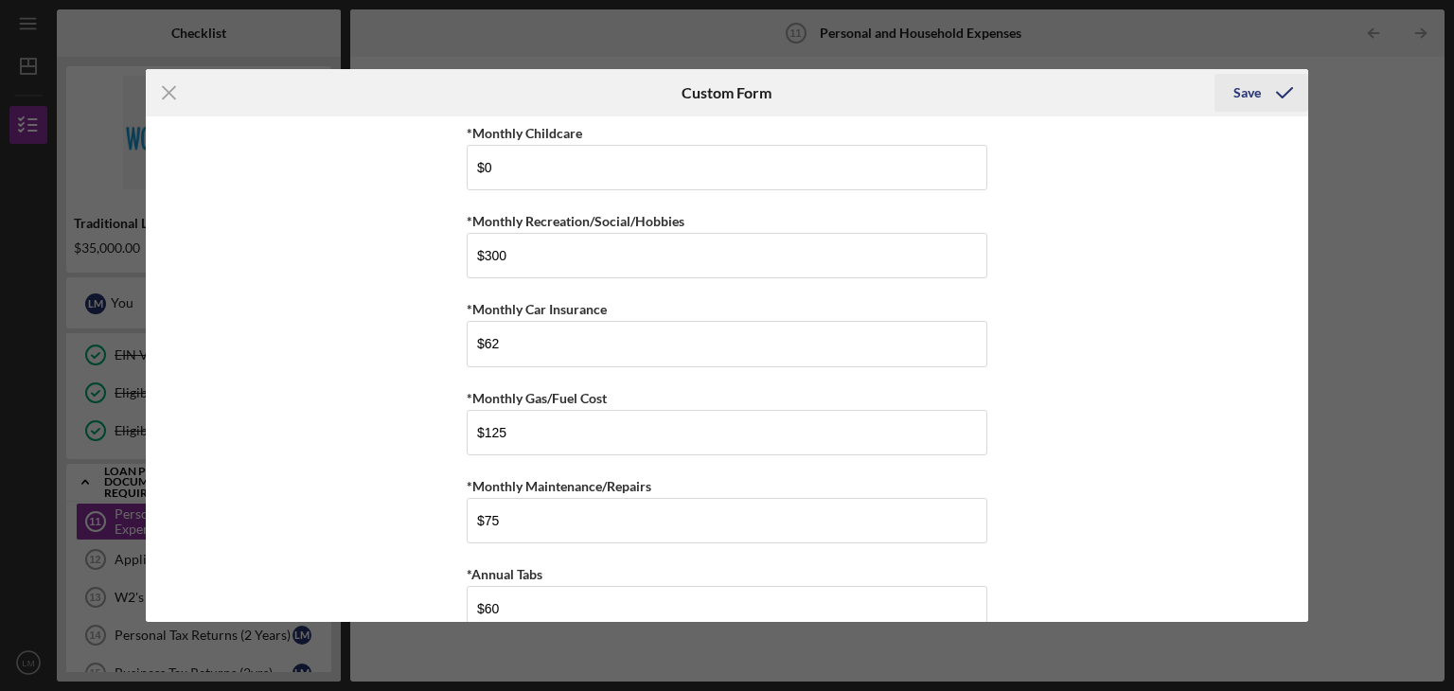
click at [1245, 95] on div "Save" at bounding box center [1246, 93] width 27 height 38
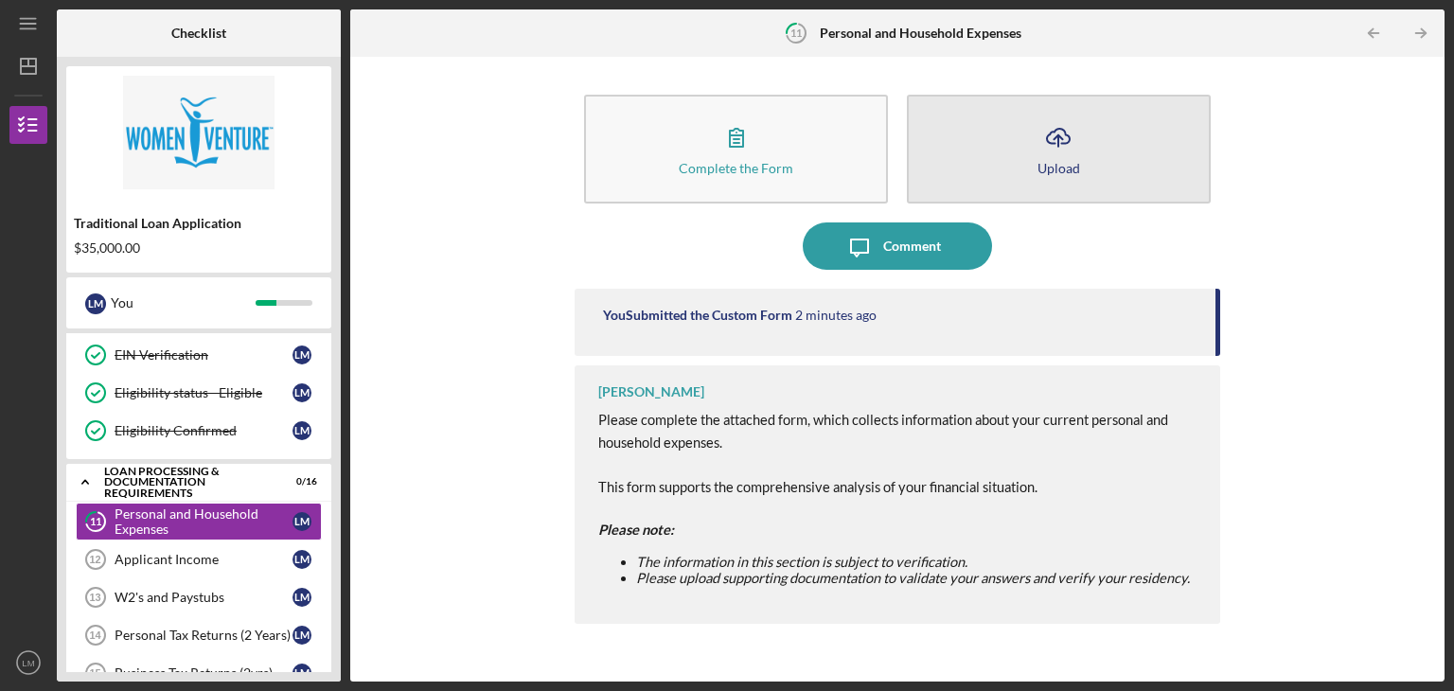
click at [1044, 150] on icon "Icon/Upload" at bounding box center [1057, 137] width 47 height 47
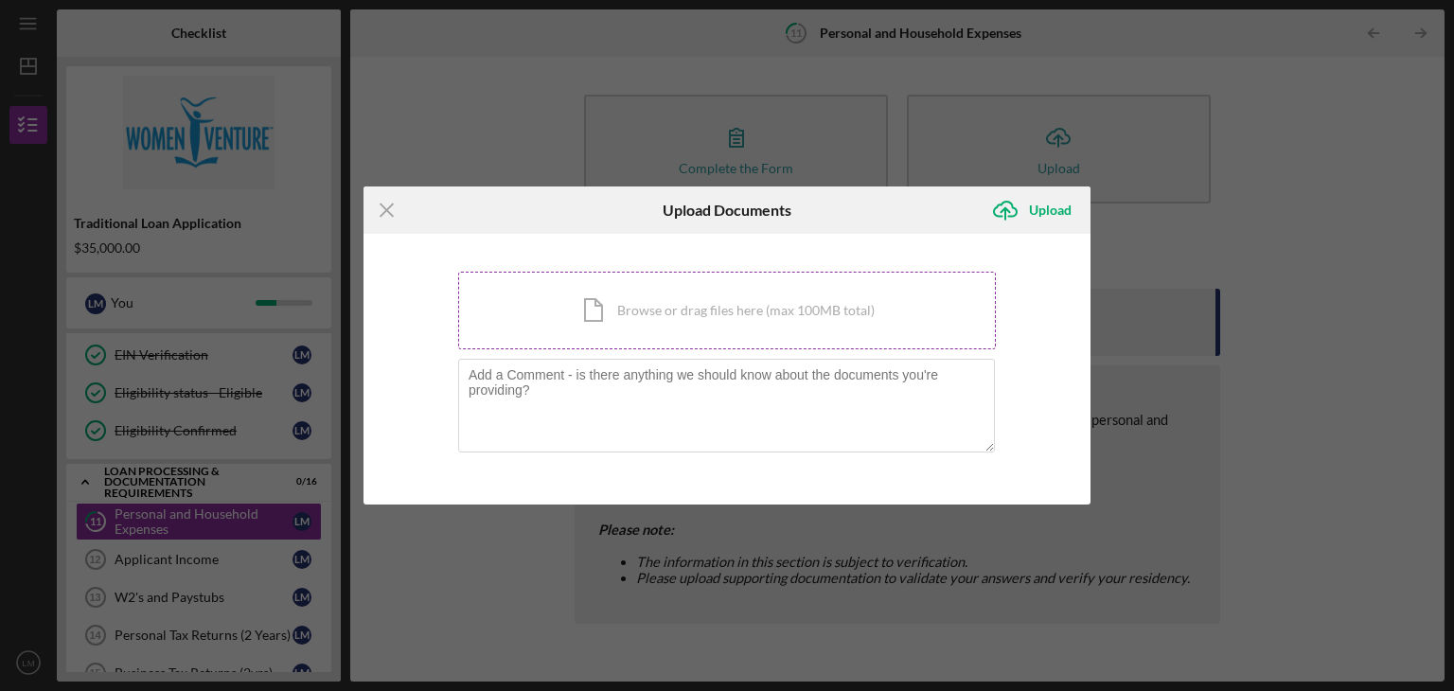
click at [669, 316] on div "Icon/Document Browse or drag files here (max 100MB total) Tap to choose files o…" at bounding box center [727, 311] width 538 height 78
click at [633, 300] on div "Icon/Document Browse or drag files here (max 100MB total) Tap to choose files o…" at bounding box center [727, 311] width 538 height 78
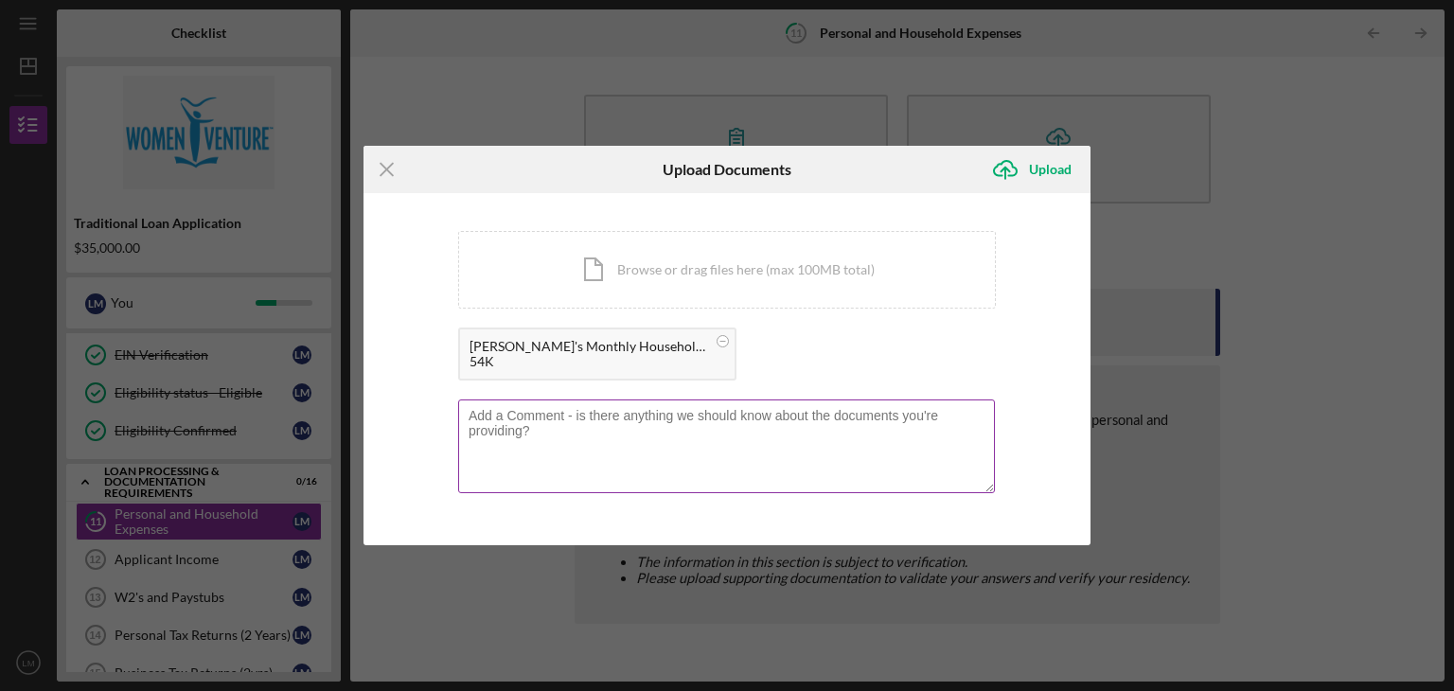
click at [496, 411] on textarea at bounding box center [726, 445] width 537 height 93
type textarea "The most recent tab is my current budget, and then the other tabs are historica…"
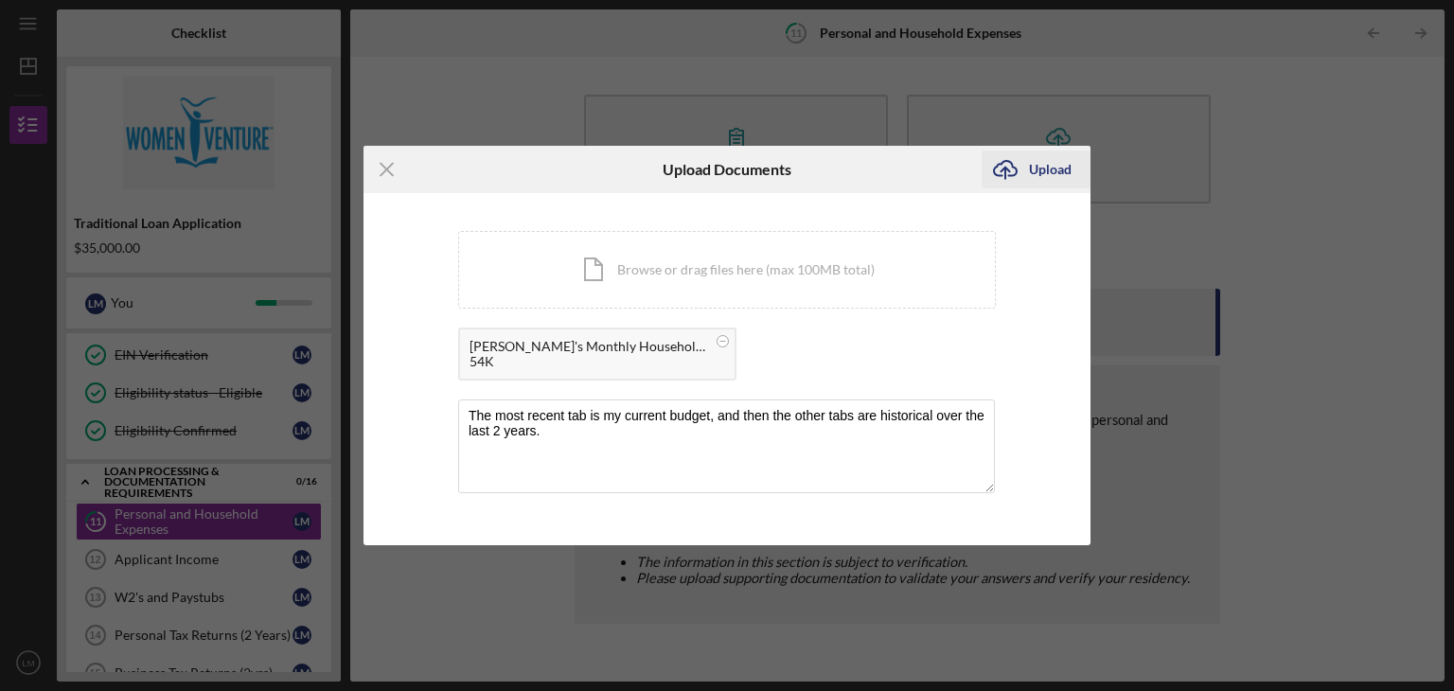
click at [1041, 167] on div "Upload" at bounding box center [1050, 169] width 43 height 38
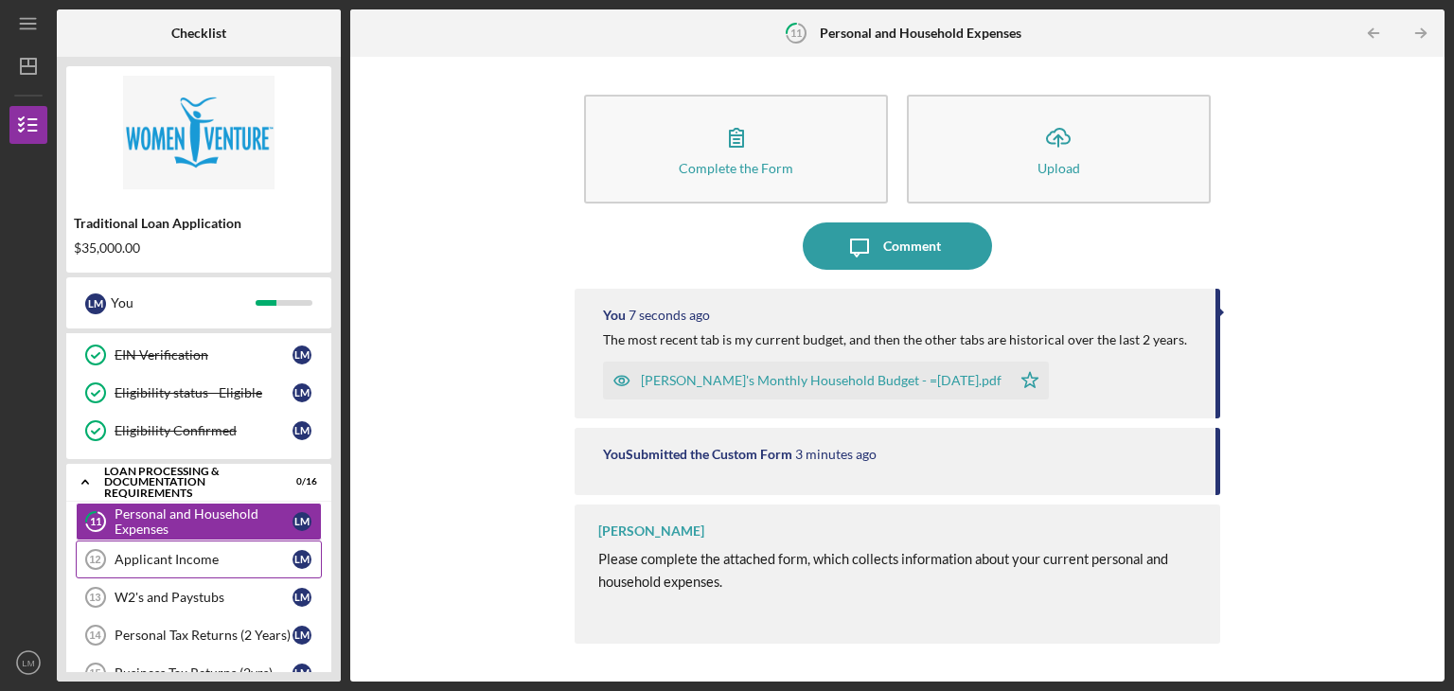
click at [181, 561] on div "Applicant Income" at bounding box center [204, 559] width 178 height 15
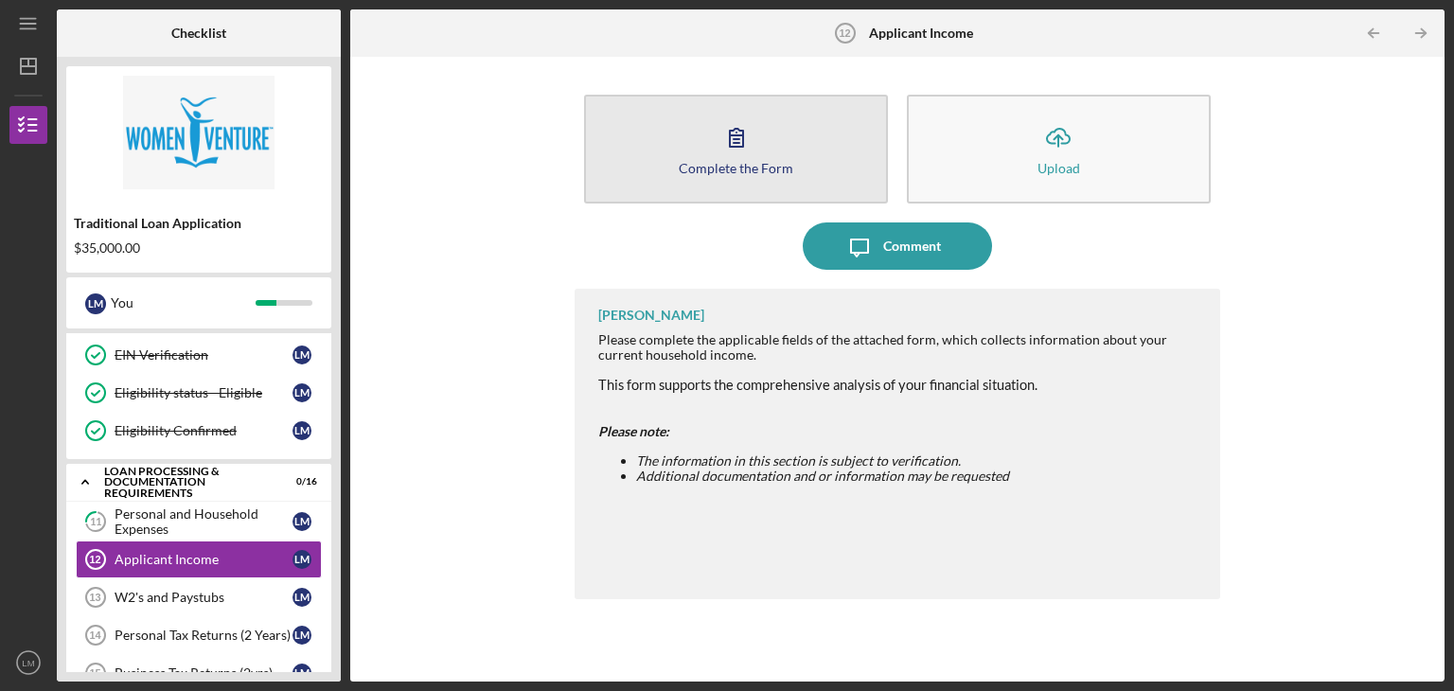
click at [738, 142] on icon "button" at bounding box center [736, 138] width 13 height 18
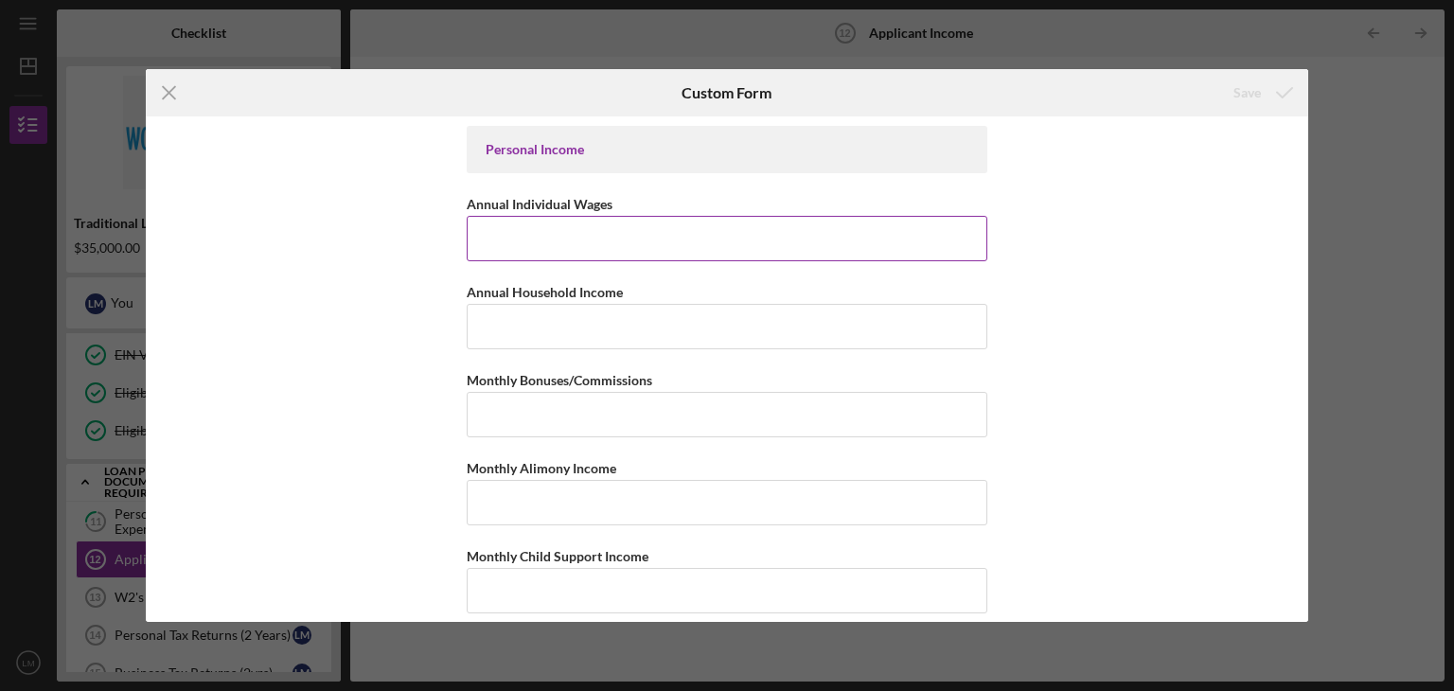
click at [526, 239] on input "Annual Individual Wages" at bounding box center [727, 238] width 520 height 45
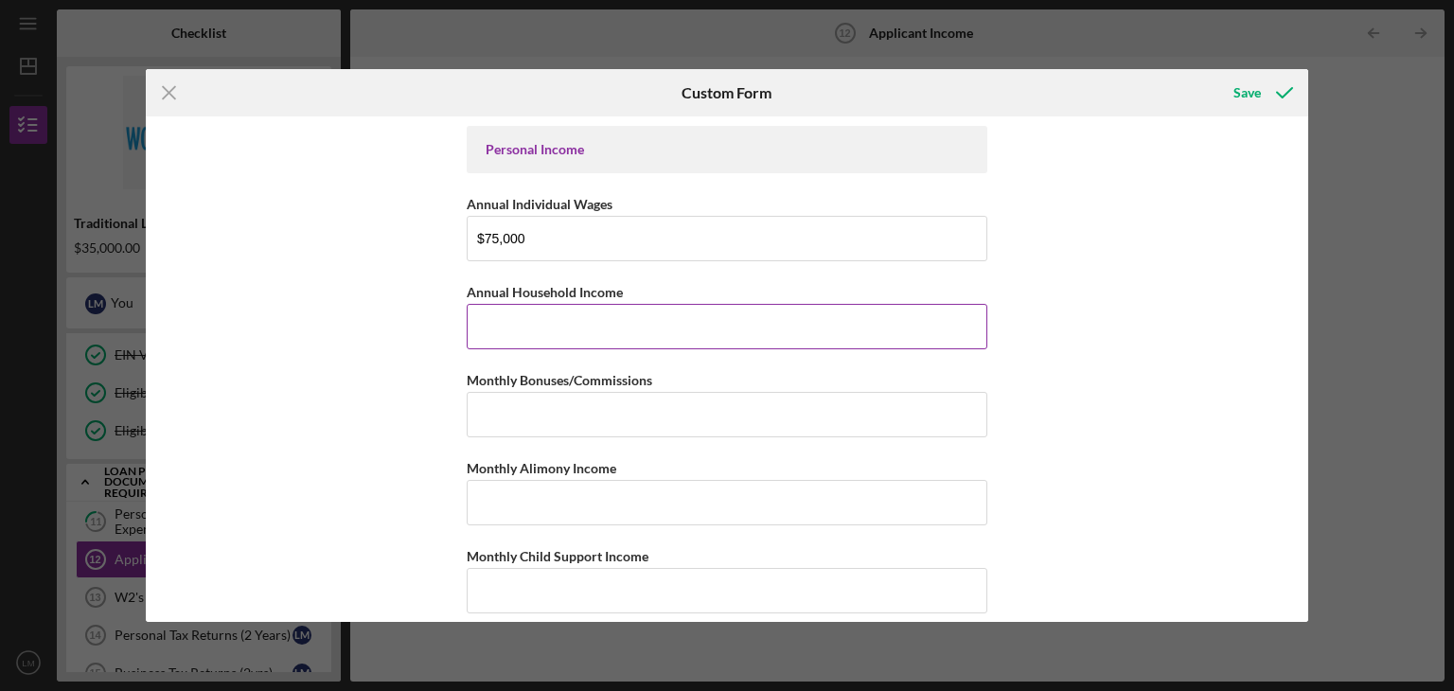
click at [485, 322] on input "Annual Household Income" at bounding box center [727, 326] width 520 height 45
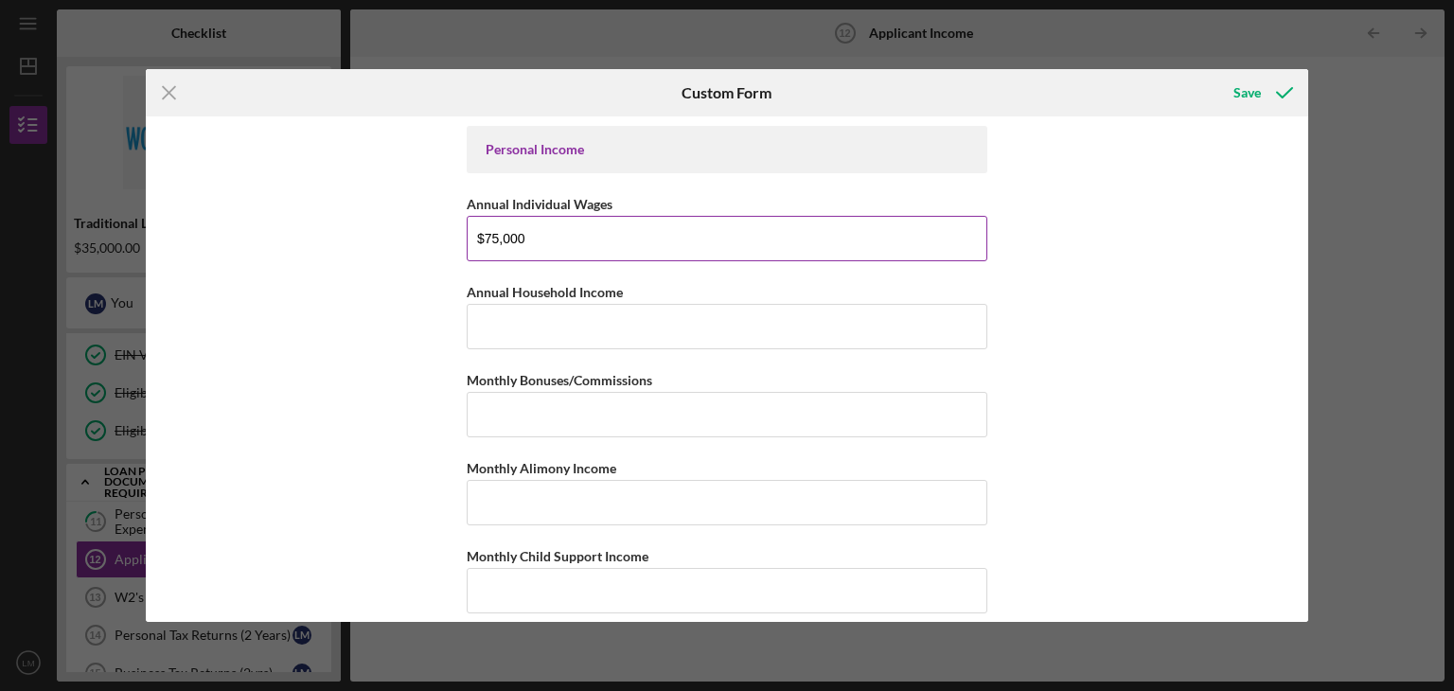
click at [526, 235] on input "$75,000" at bounding box center [727, 238] width 520 height 45
type input "$7"
